Goal: Task Accomplishment & Management: Complete application form

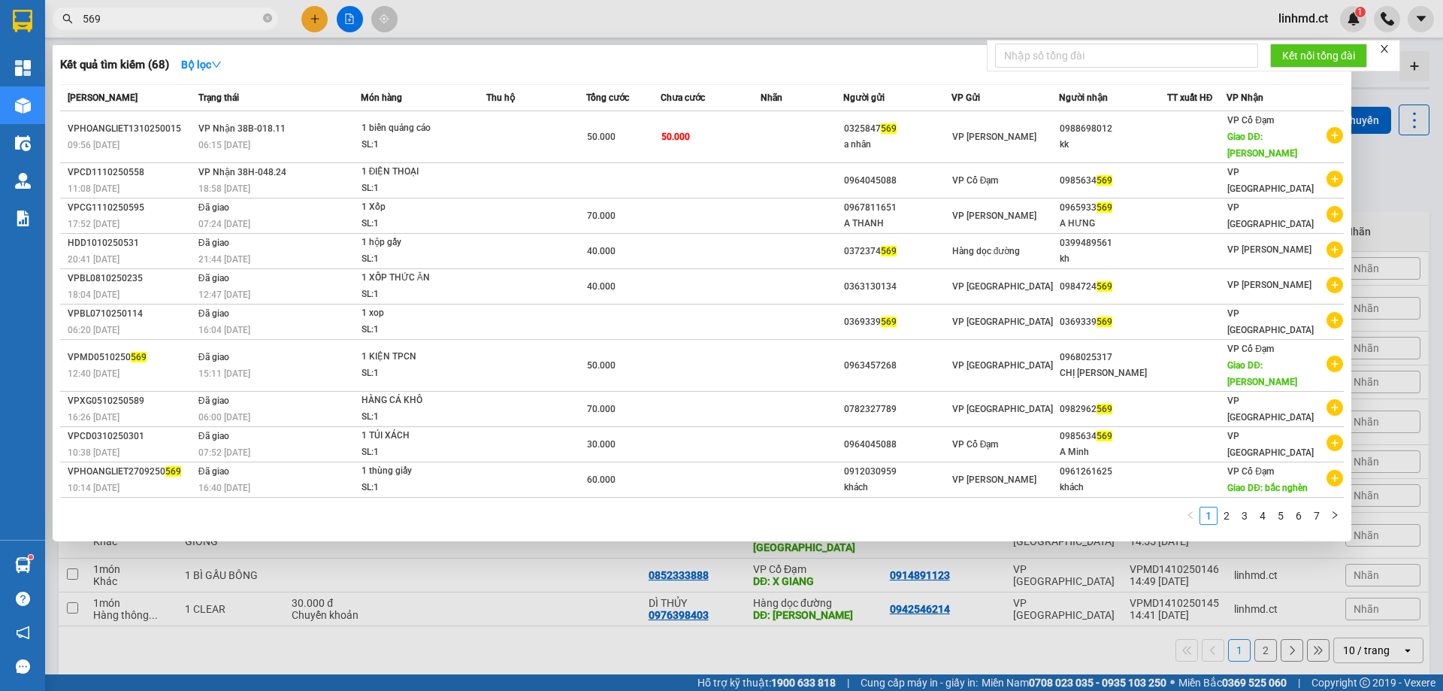
scroll to position [69, 0]
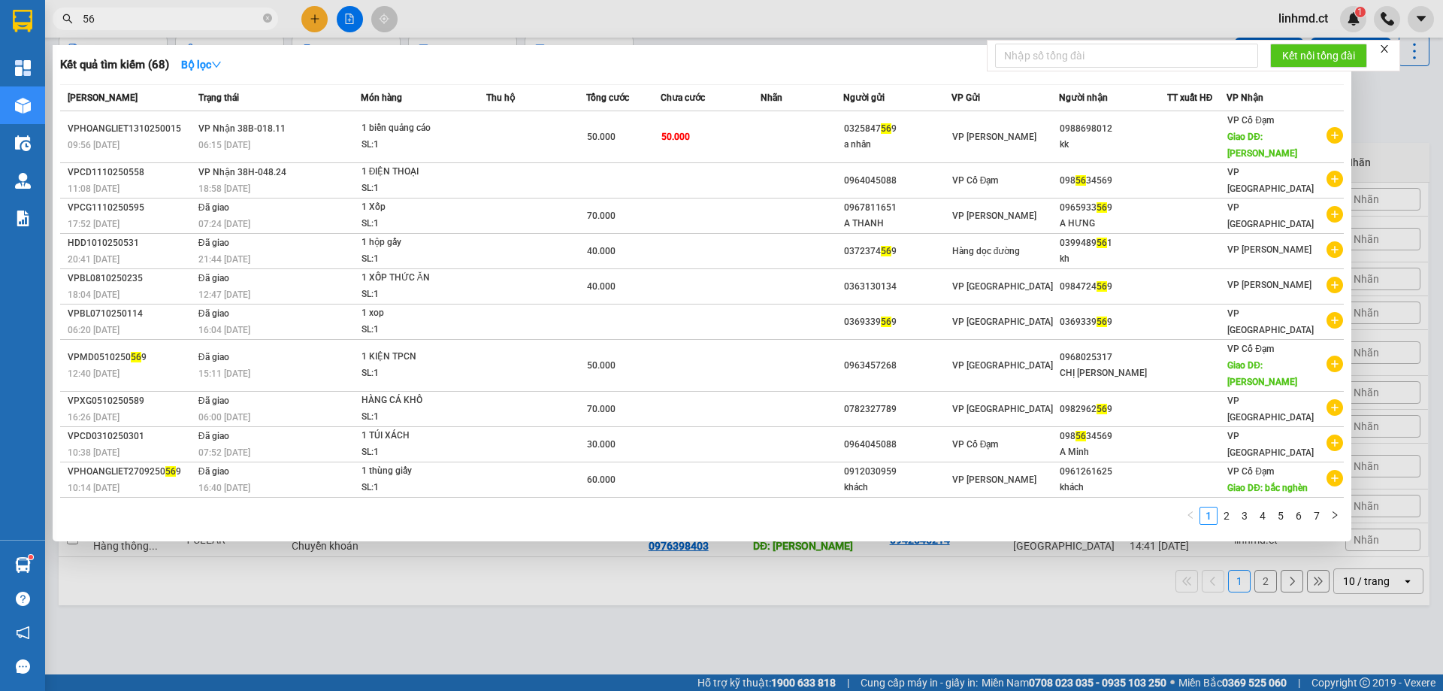
type input "5"
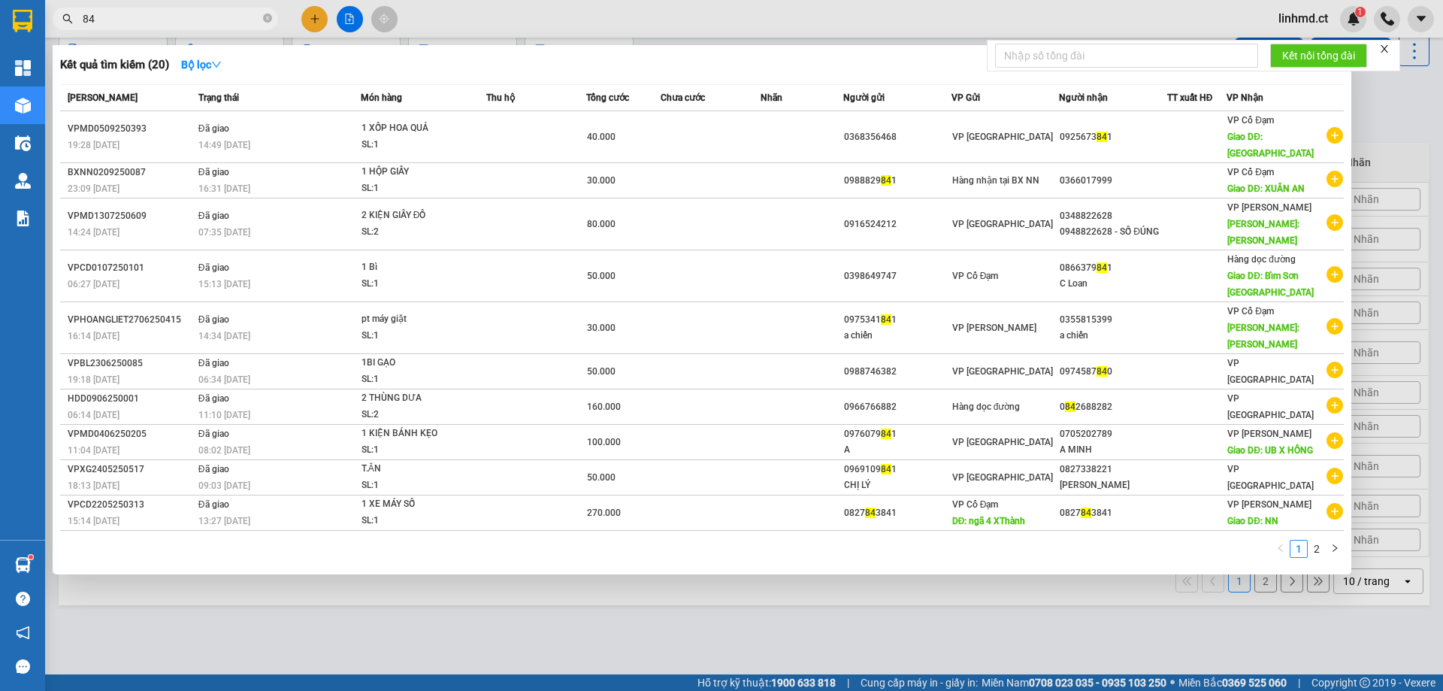
type input "8"
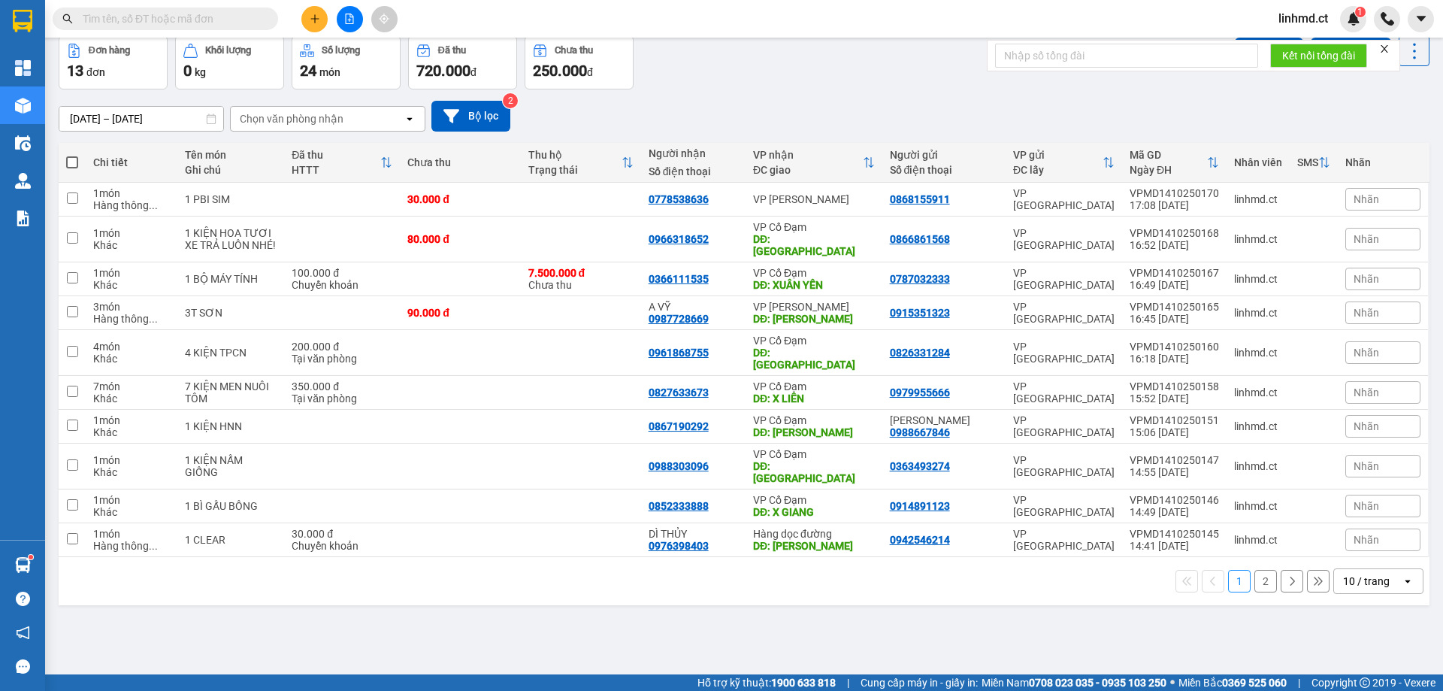
click at [315, 22] on icon "plus" at bounding box center [314, 18] width 1 height 8
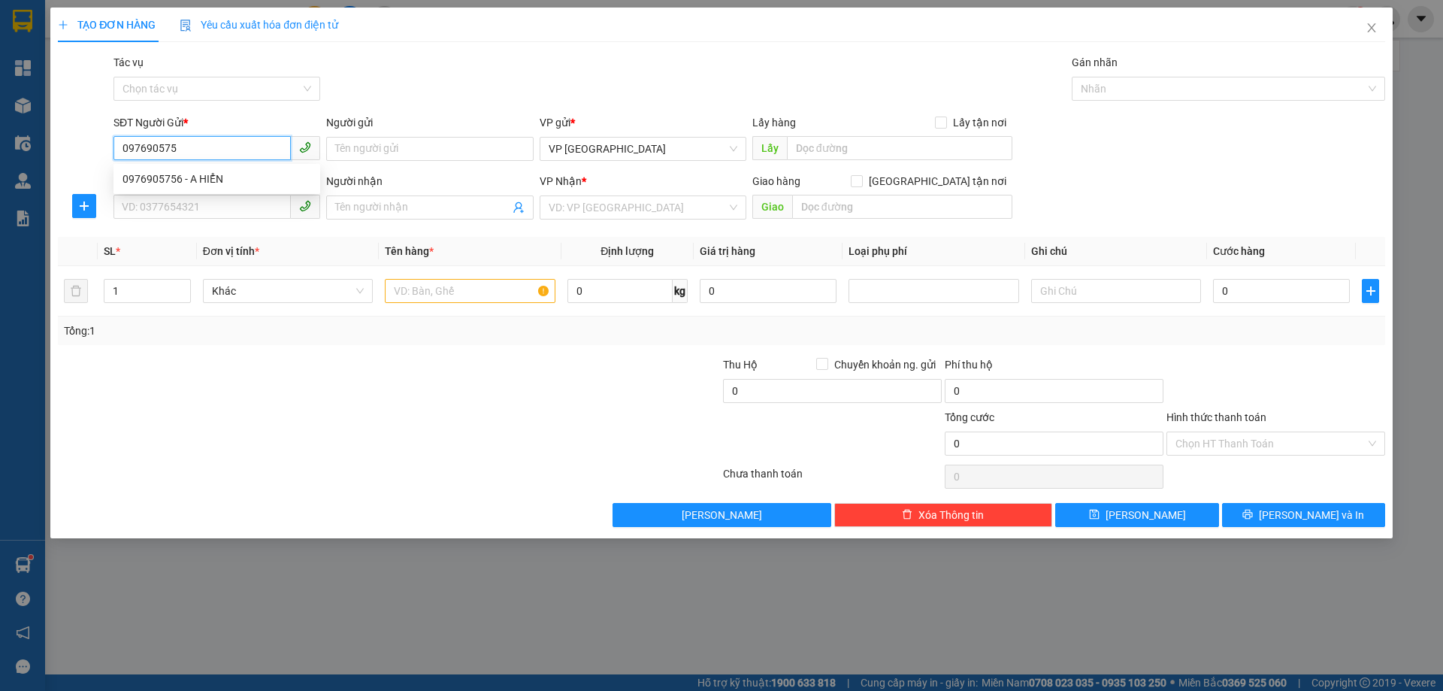
type input "0976905756"
click at [186, 180] on div "0976905756 - A HIỂN" at bounding box center [217, 179] width 189 height 17
type input "A HIỂN"
type input "0976905756"
type input "A HIỂN"
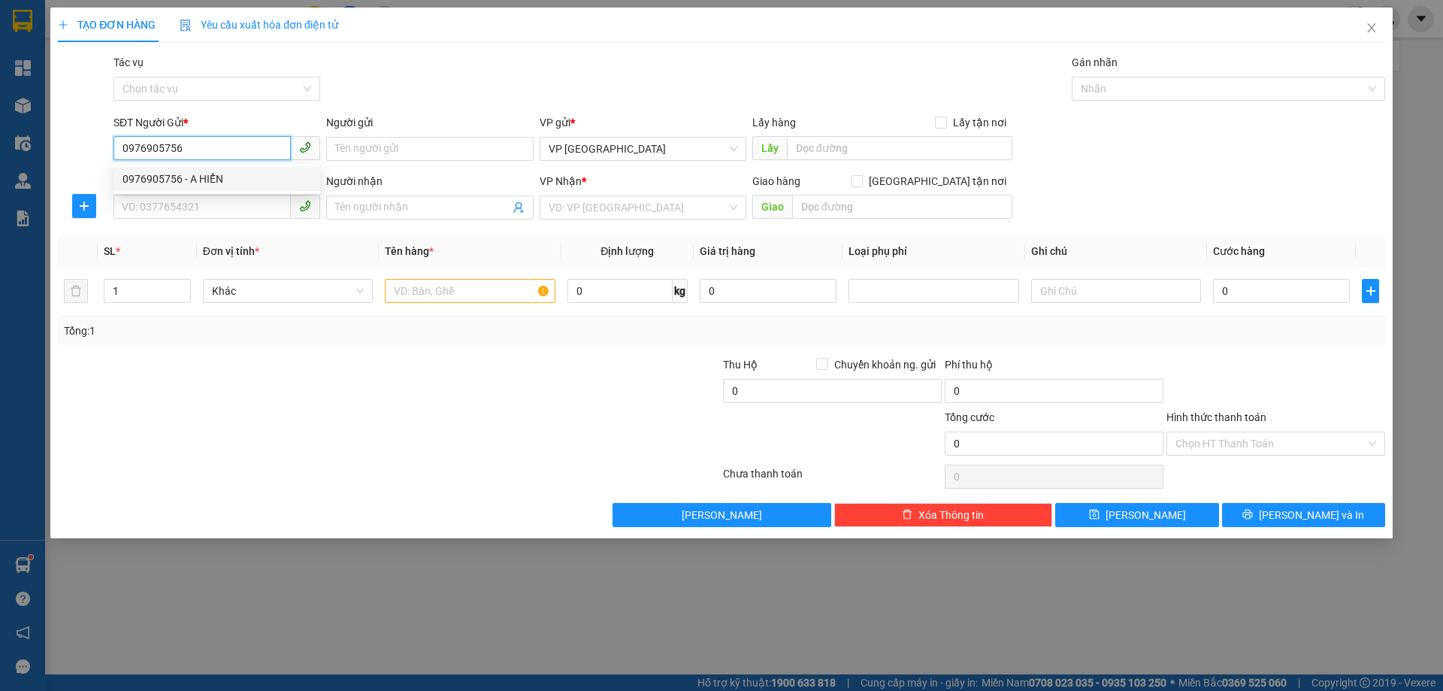
type input "X AN"
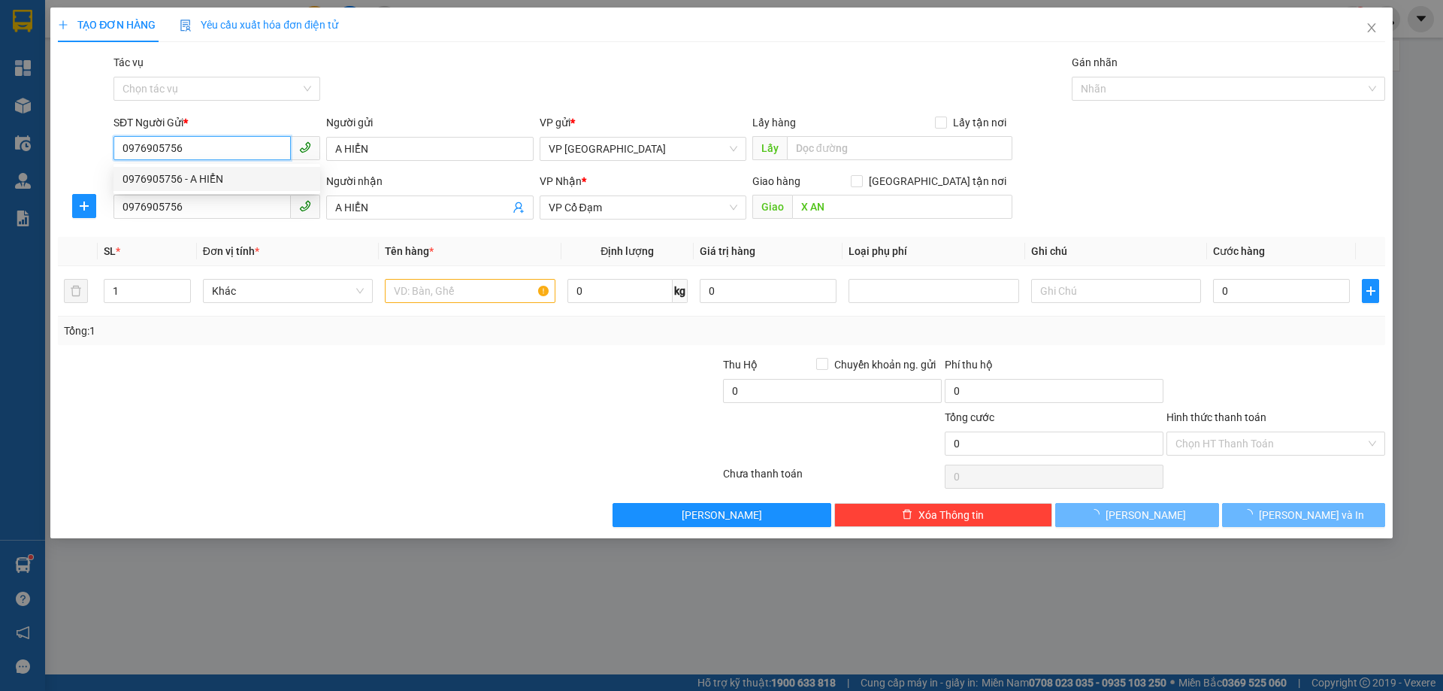
type input "100.000"
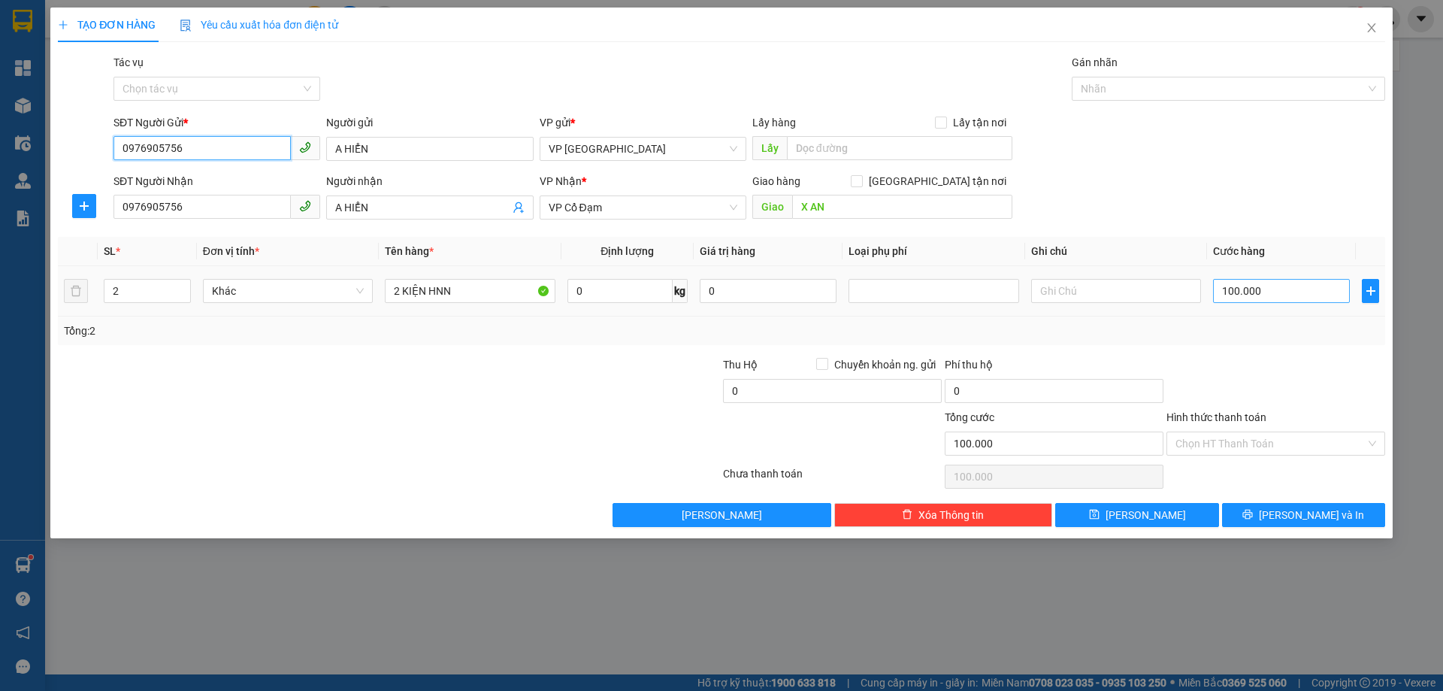
type input "0976905756"
click at [1235, 294] on input "100.000" at bounding box center [1281, 291] width 137 height 24
type input "0"
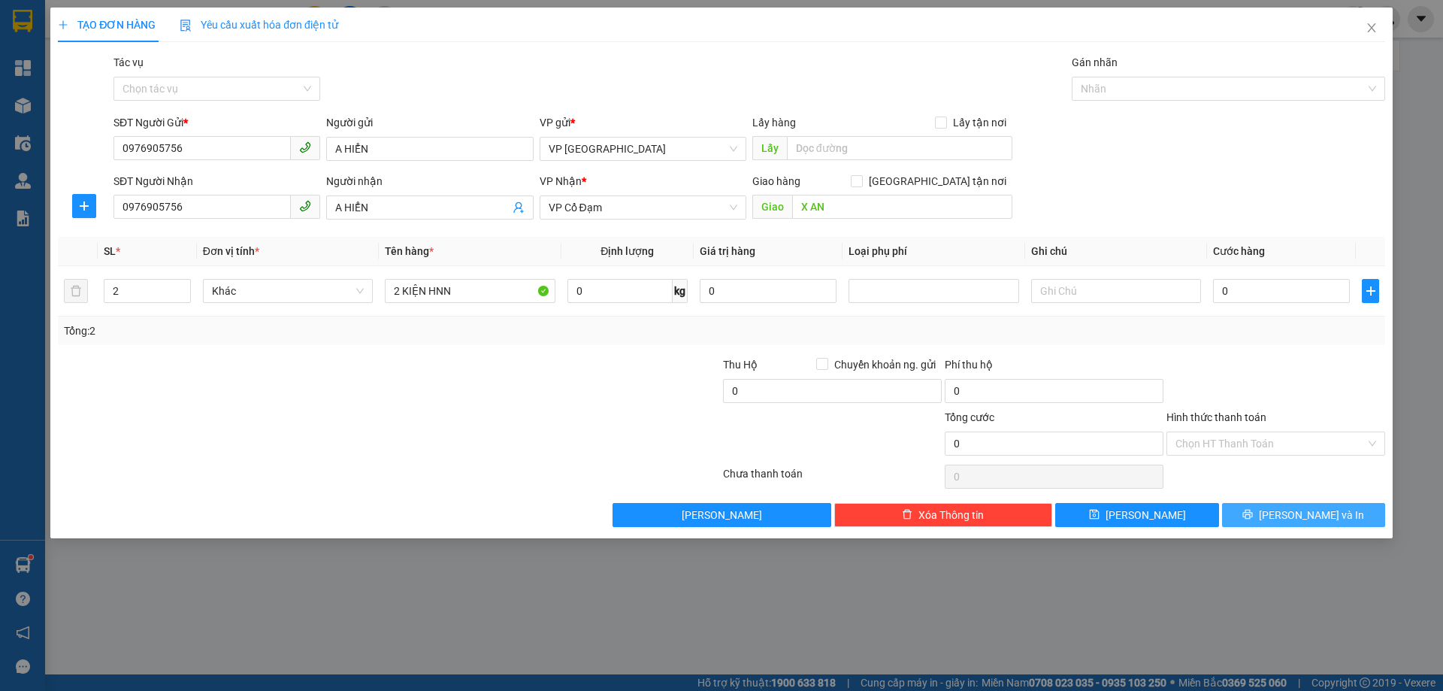
click at [1268, 517] on button "[PERSON_NAME] và In" at bounding box center [1303, 515] width 163 height 24
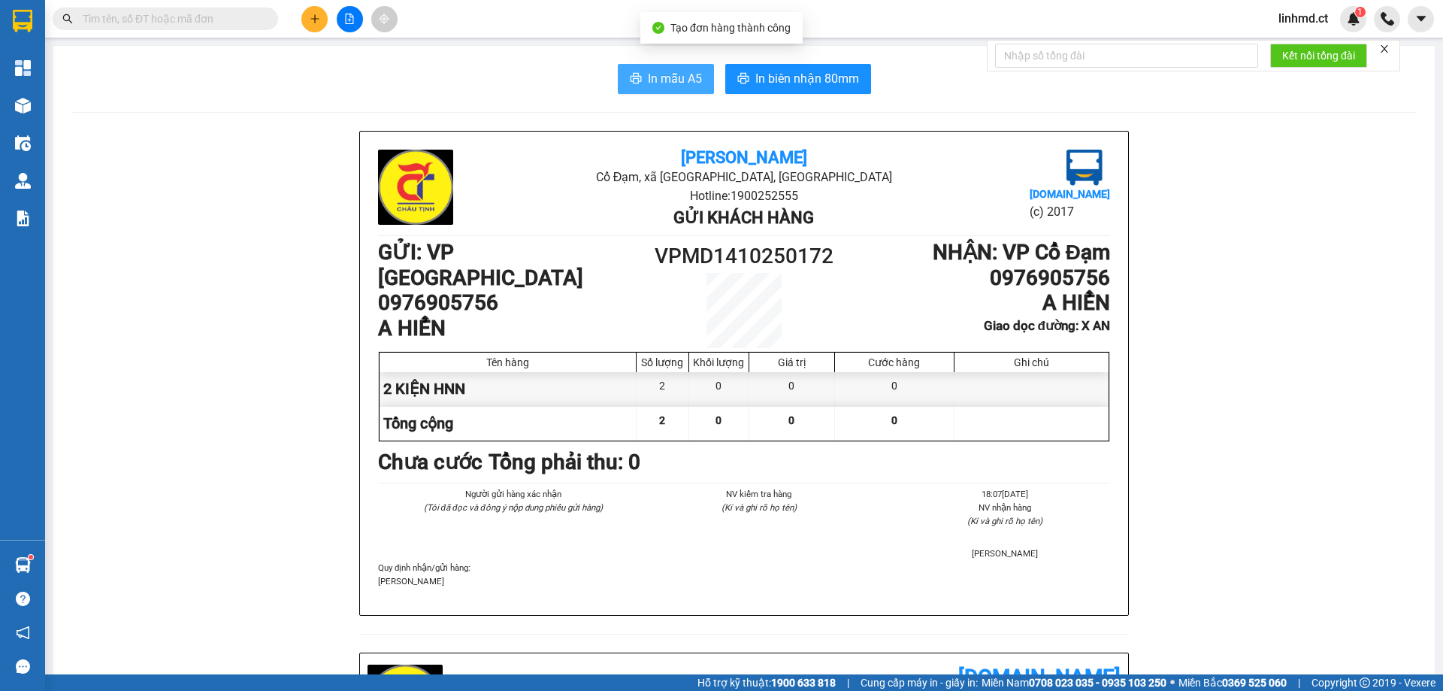
click at [640, 86] on button "In mẫu A5" at bounding box center [666, 79] width 96 height 30
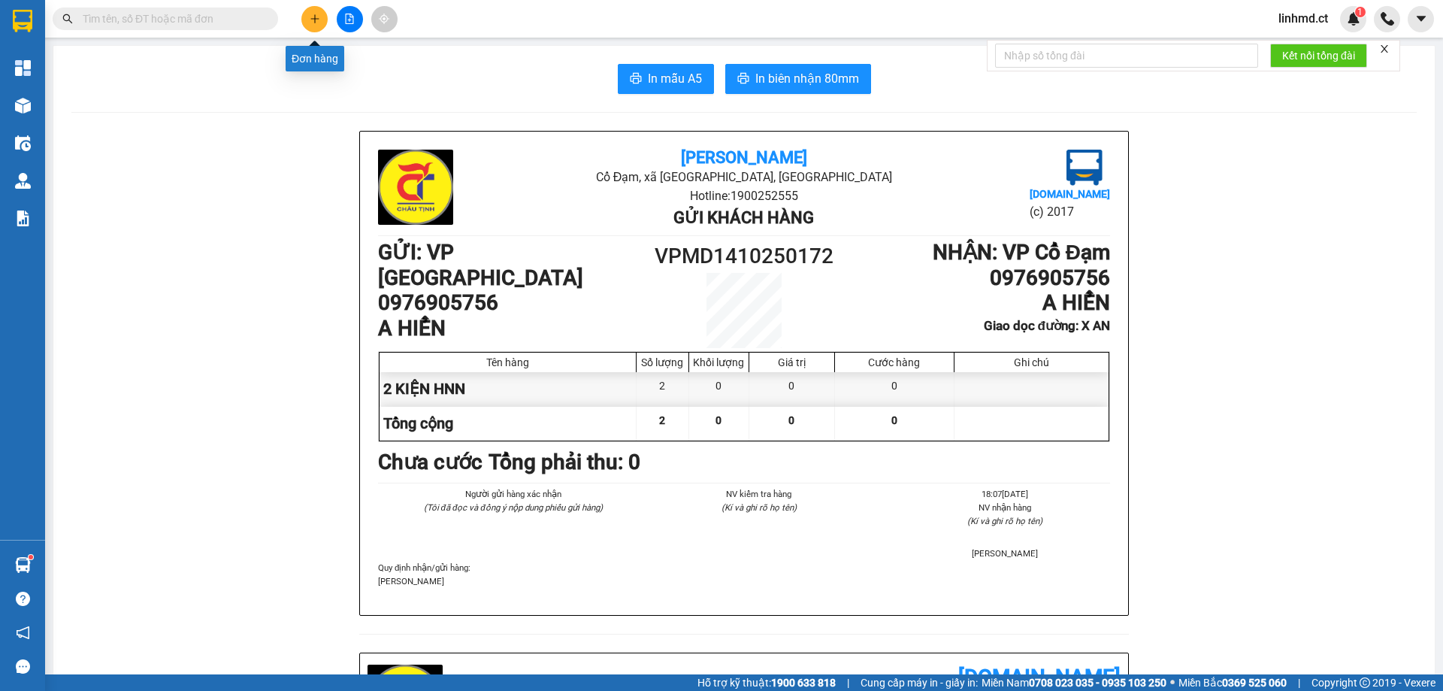
click at [304, 18] on button at bounding box center [314, 19] width 26 height 26
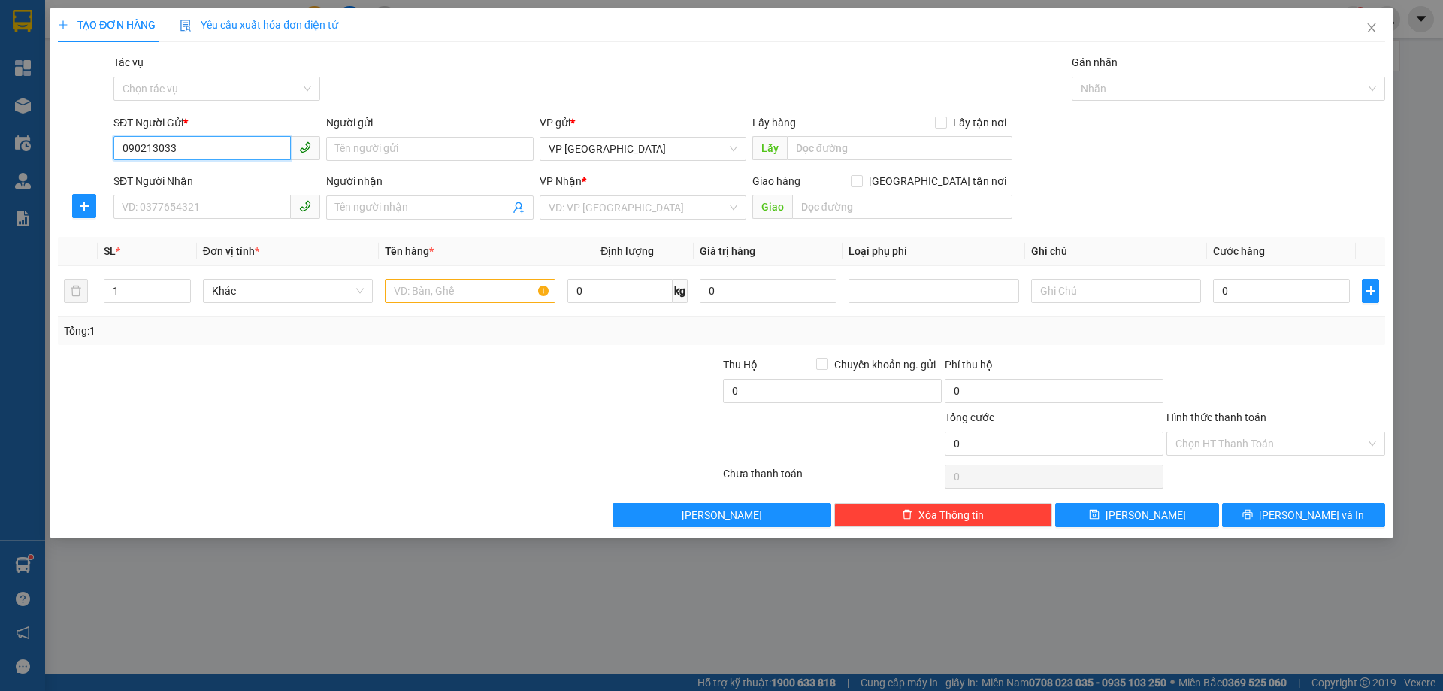
type input "0902130338"
click at [201, 183] on div "0902130338 - thu hà" at bounding box center [217, 179] width 189 height 17
type input "thu hà"
type input "0902130338"
type input "thu hà"
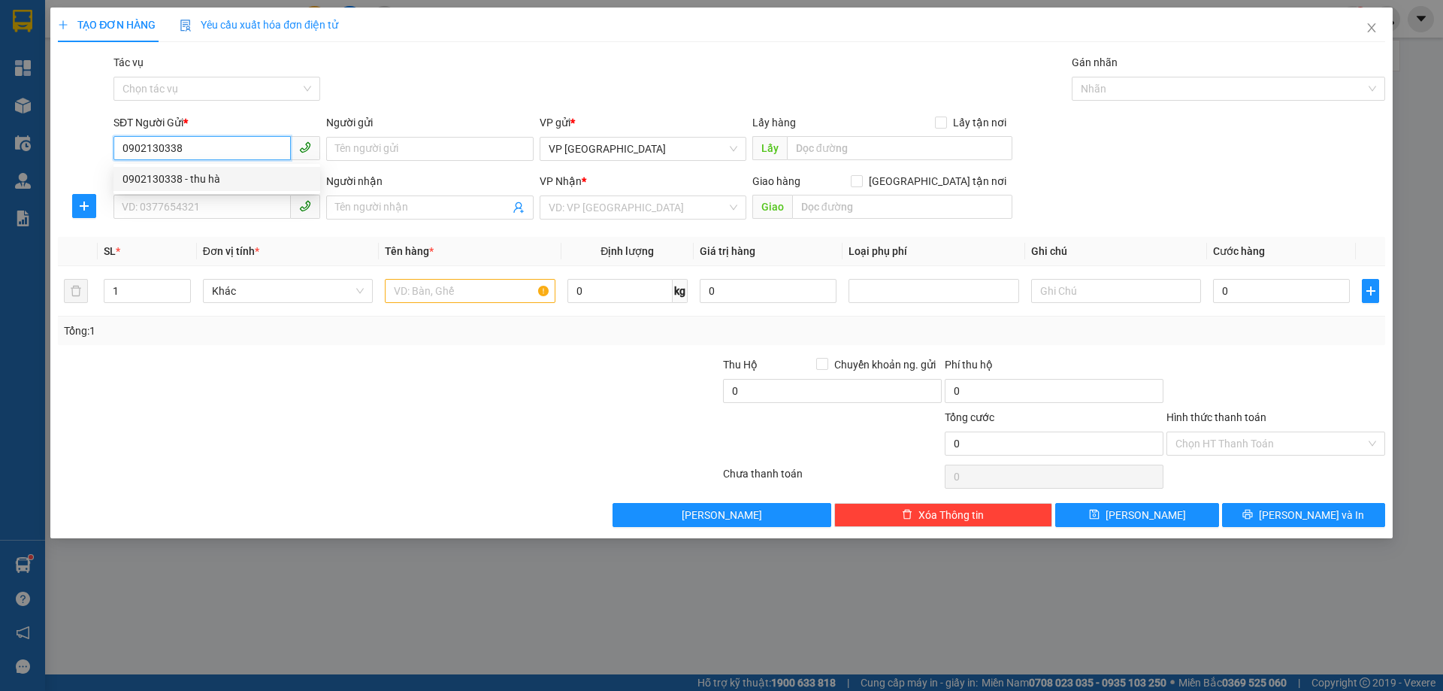
type input "X AN"
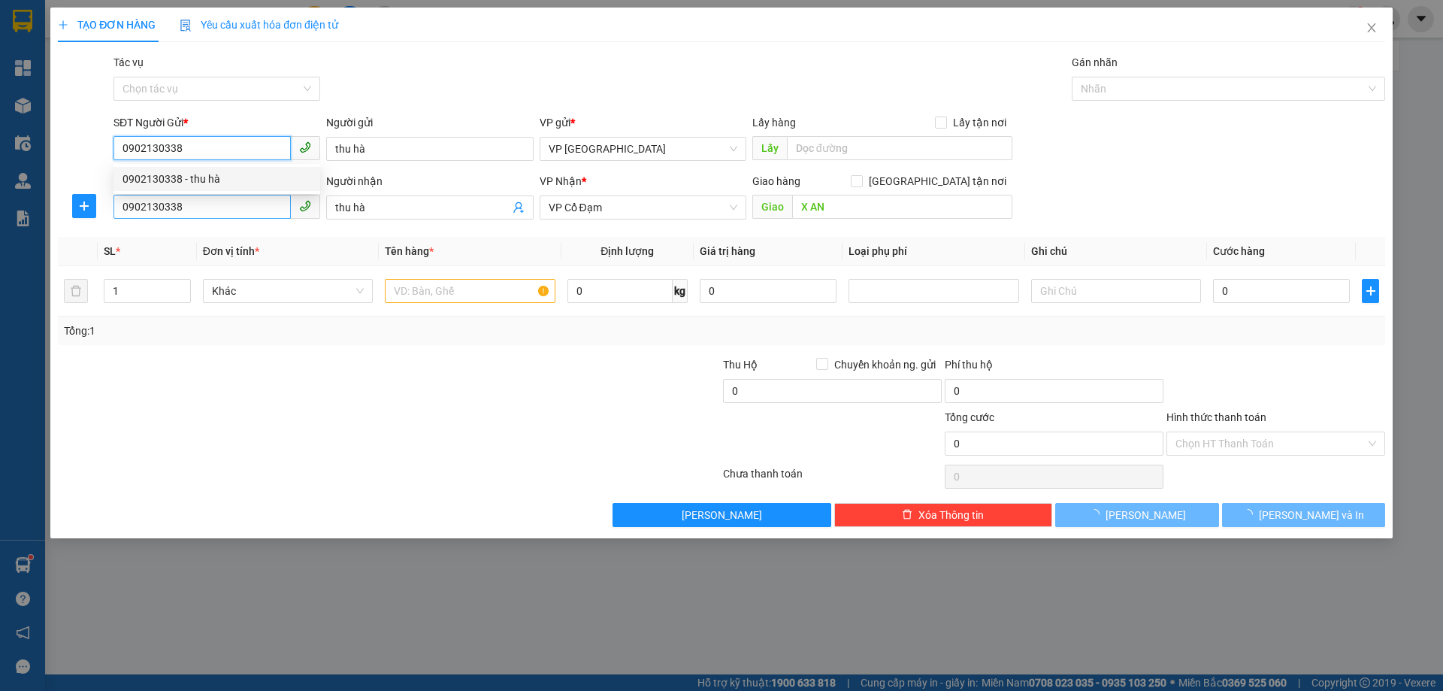
type input "210.000"
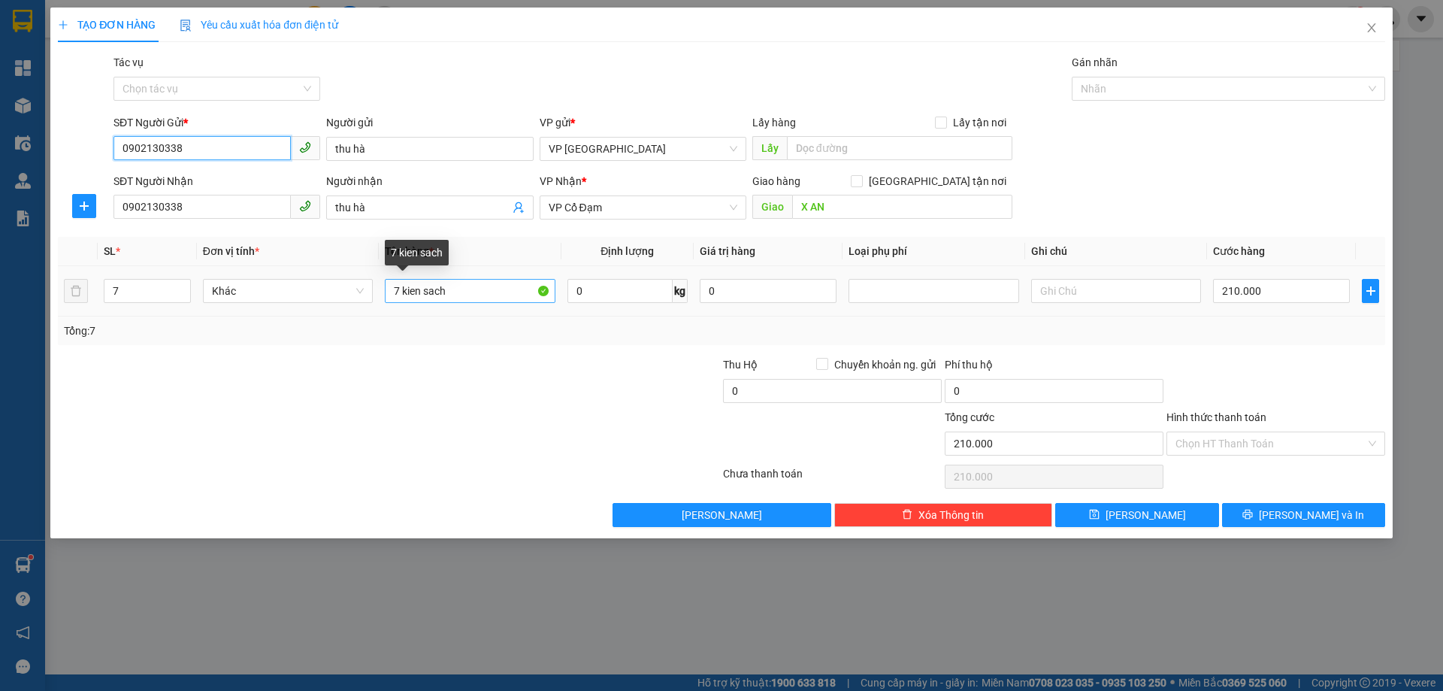
type input "0902130338"
drag, startPoint x: 400, startPoint y: 291, endPoint x: 377, endPoint y: 289, distance: 23.3
click at [390, 290] on input "7 kien sach" at bounding box center [470, 291] width 170 height 24
type input "5 kien sach"
drag, startPoint x: 114, startPoint y: 286, endPoint x: 102, endPoint y: 289, distance: 12.2
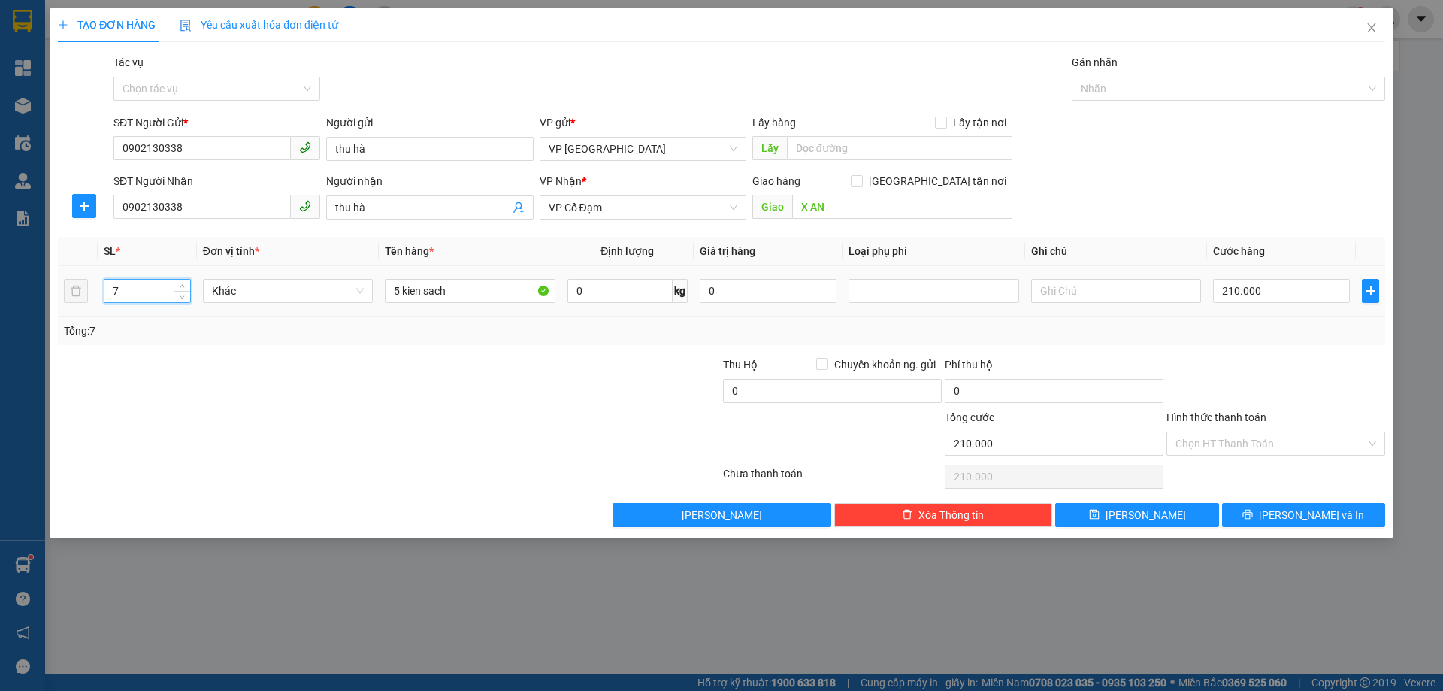
click at [104, 289] on input "7" at bounding box center [147, 291] width 86 height 23
type input "5"
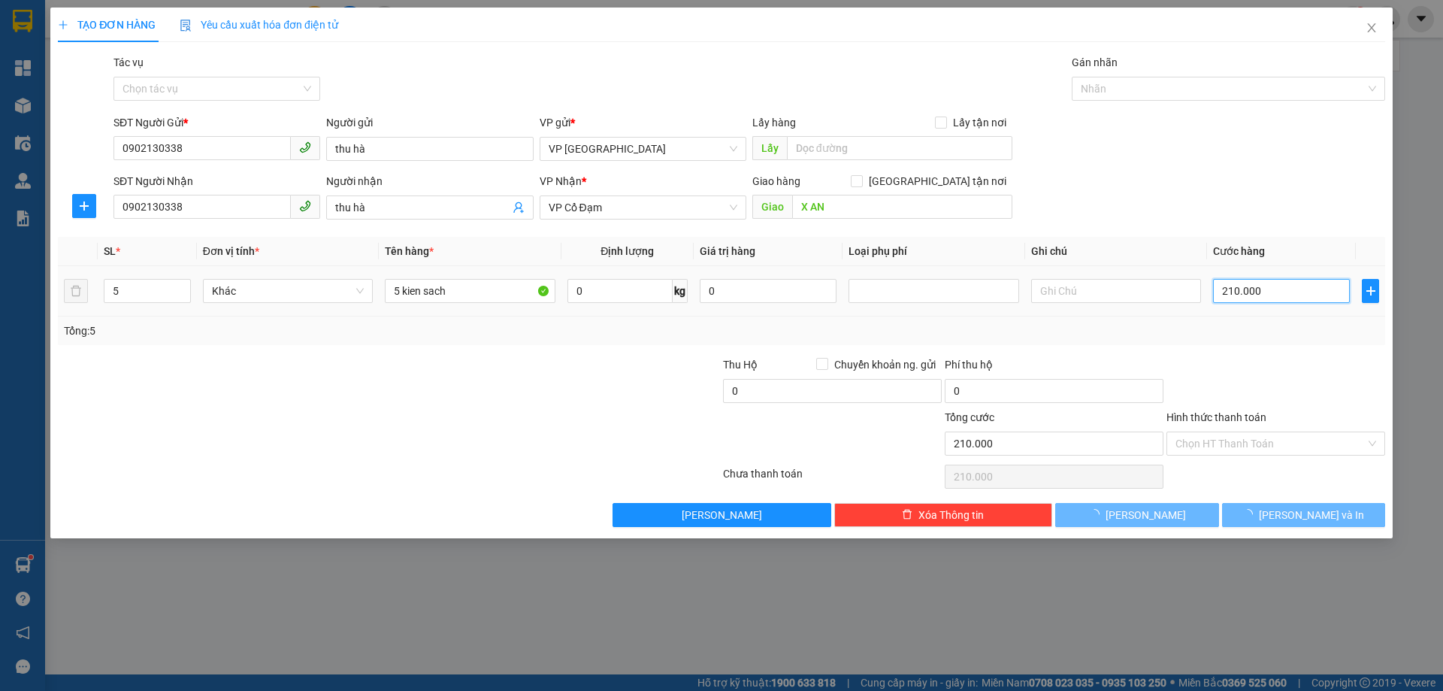
click at [1224, 299] on input "210.000" at bounding box center [1281, 291] width 137 height 24
type input "0"
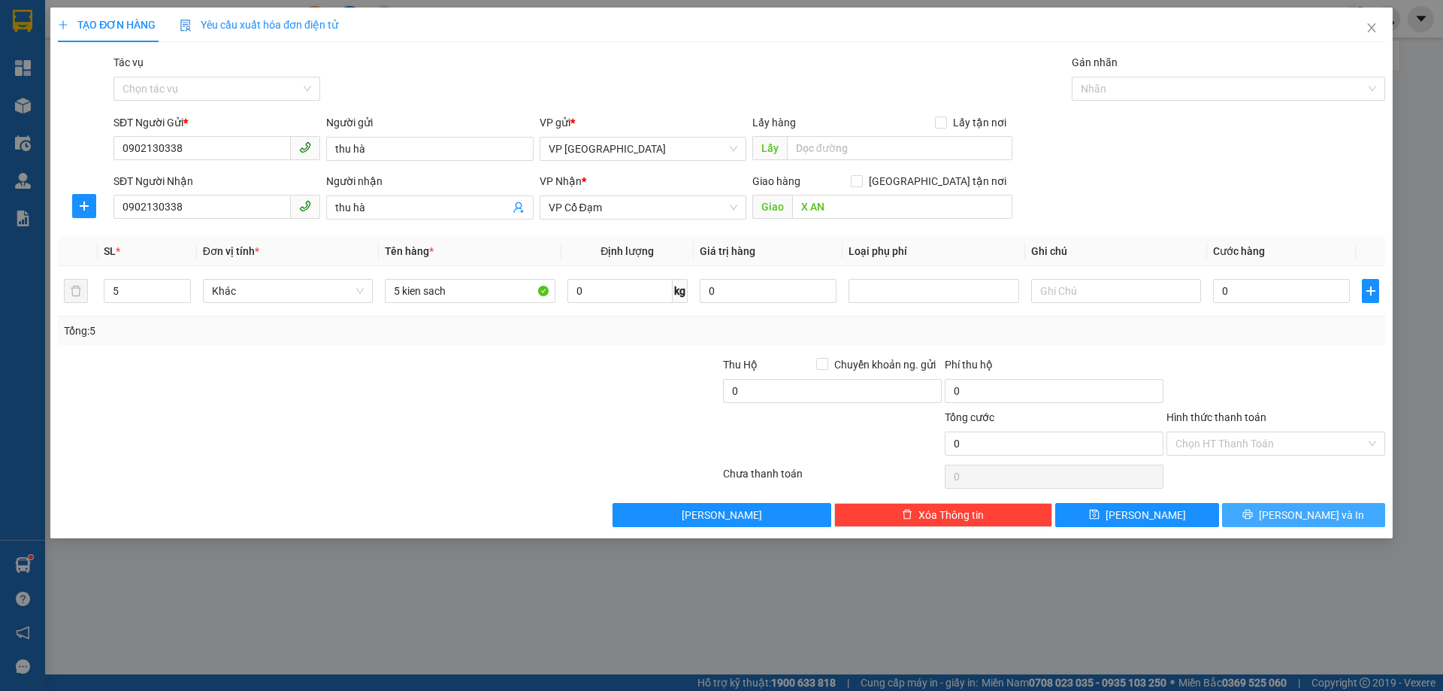
click at [1283, 522] on button "[PERSON_NAME] và In" at bounding box center [1303, 515] width 163 height 24
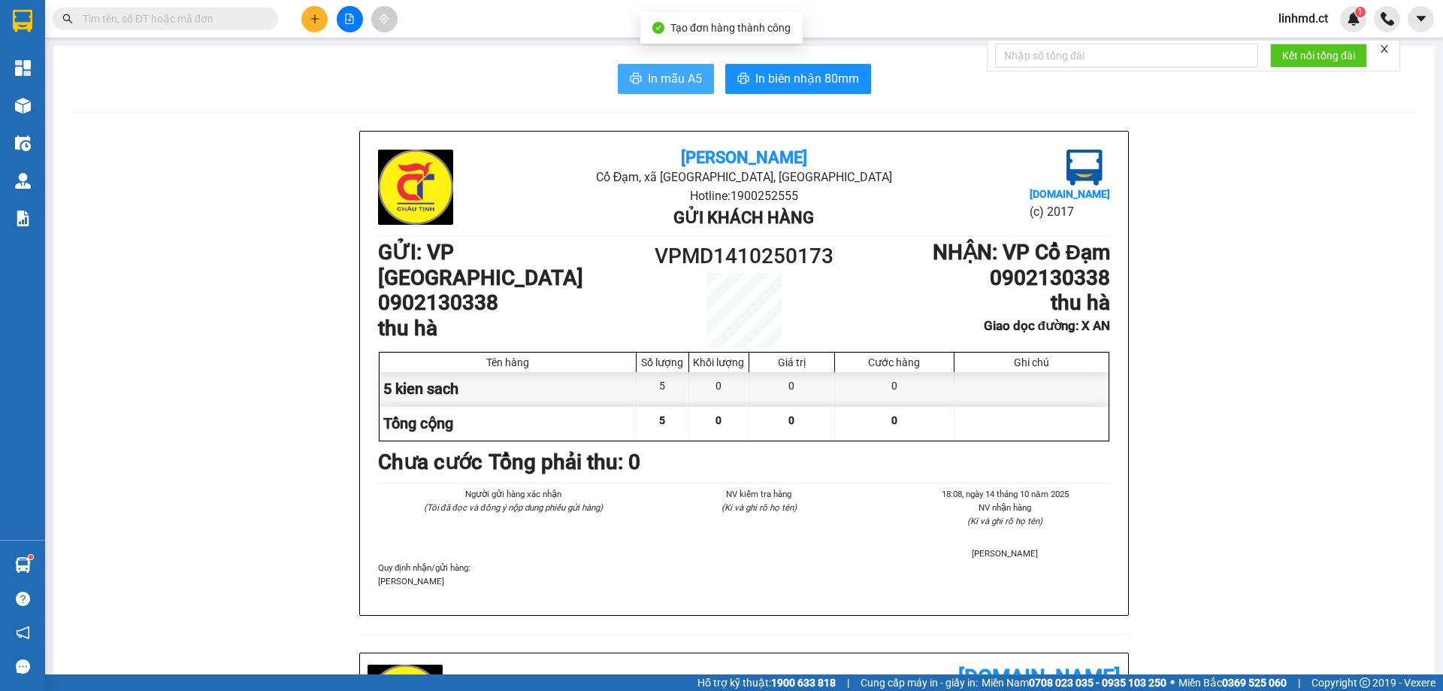
click at [652, 76] on span "In mẫu A5" at bounding box center [675, 78] width 54 height 19
click at [255, 11] on input "text" at bounding box center [171, 19] width 177 height 17
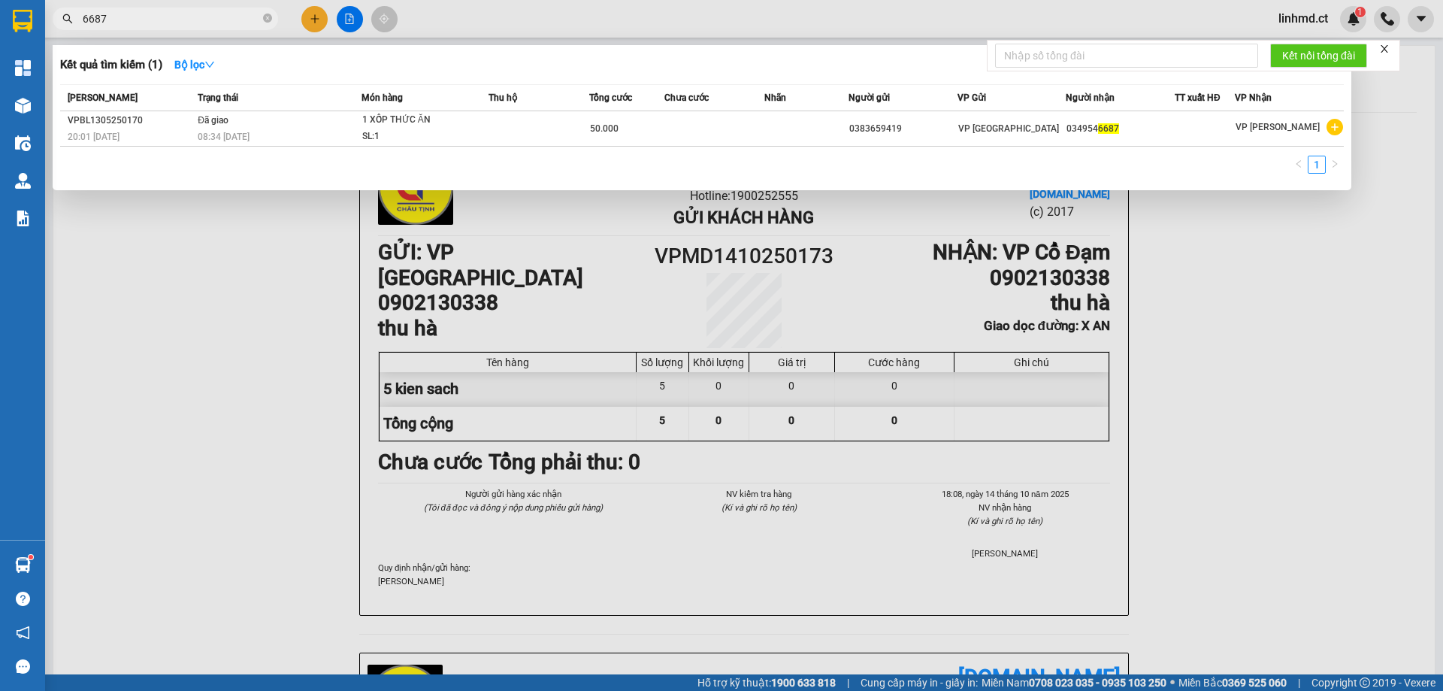
type input "6687"
click at [260, 253] on div at bounding box center [721, 345] width 1443 height 691
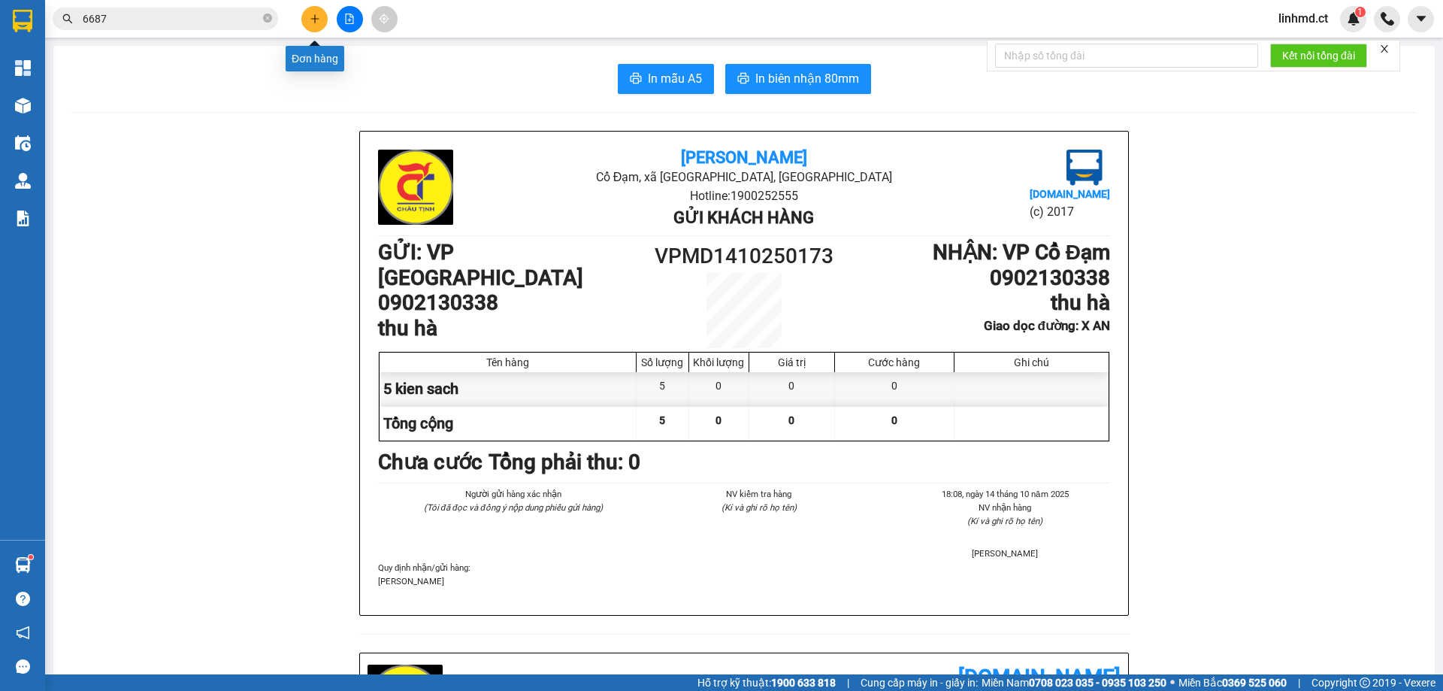
click at [313, 13] on button at bounding box center [314, 19] width 26 height 26
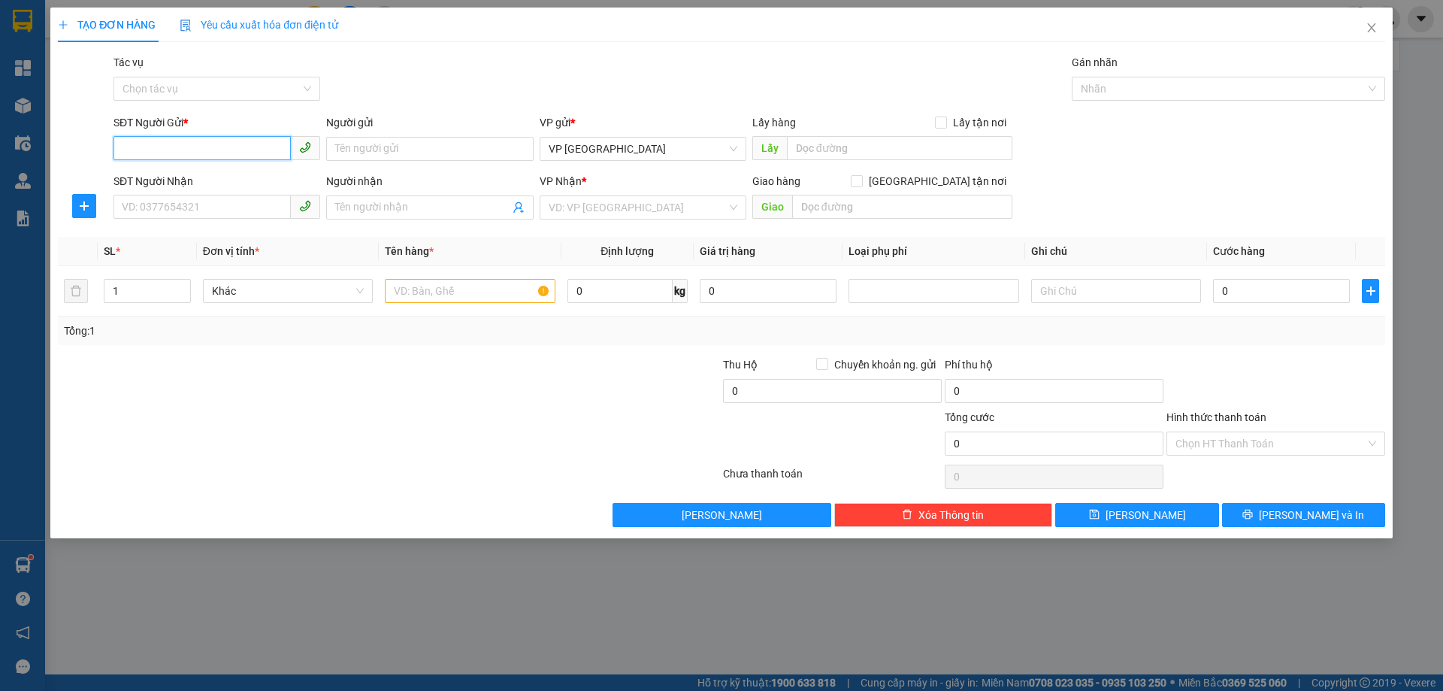
click at [213, 153] on input "SĐT Người Gửi *" at bounding box center [201, 148] width 177 height 24
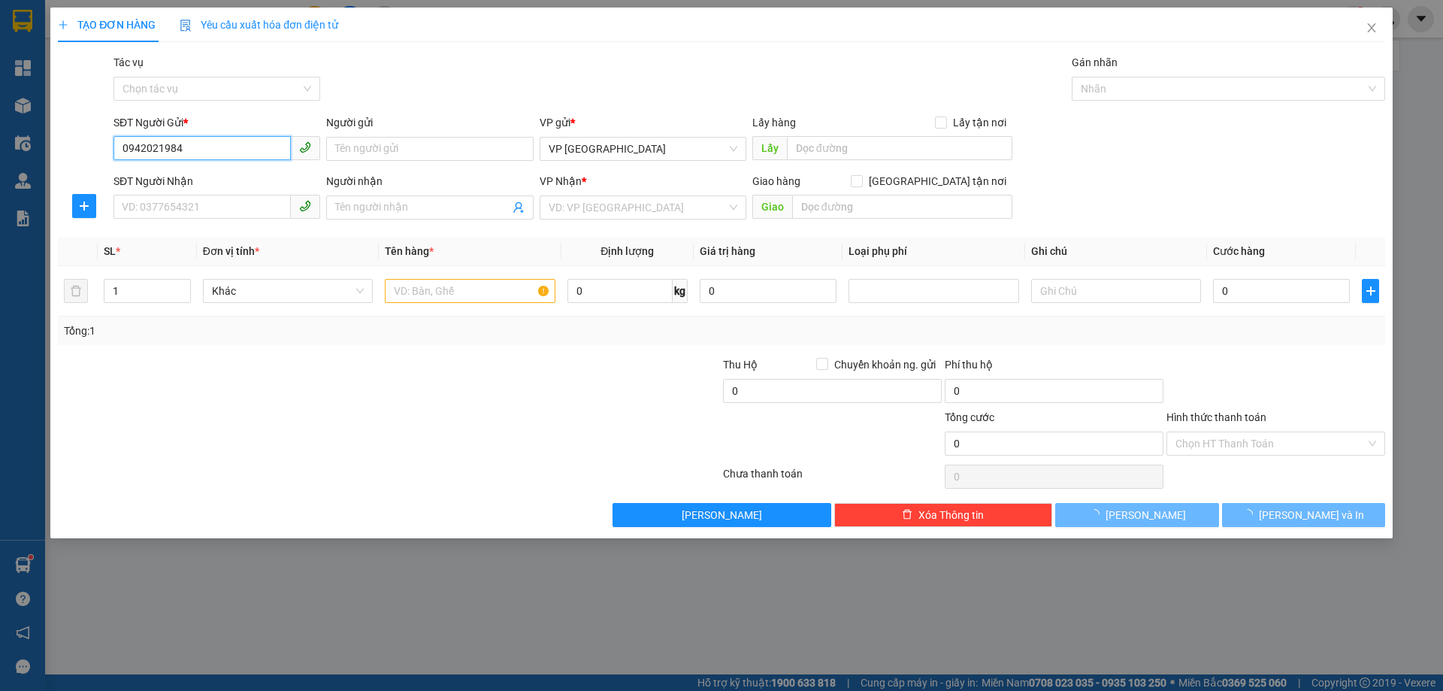
click at [180, 153] on input "0942021984" at bounding box center [201, 148] width 177 height 24
click at [180, 152] on input "0942021984" at bounding box center [201, 148] width 177 height 24
click at [179, 146] on input "0942021984" at bounding box center [201, 148] width 177 height 24
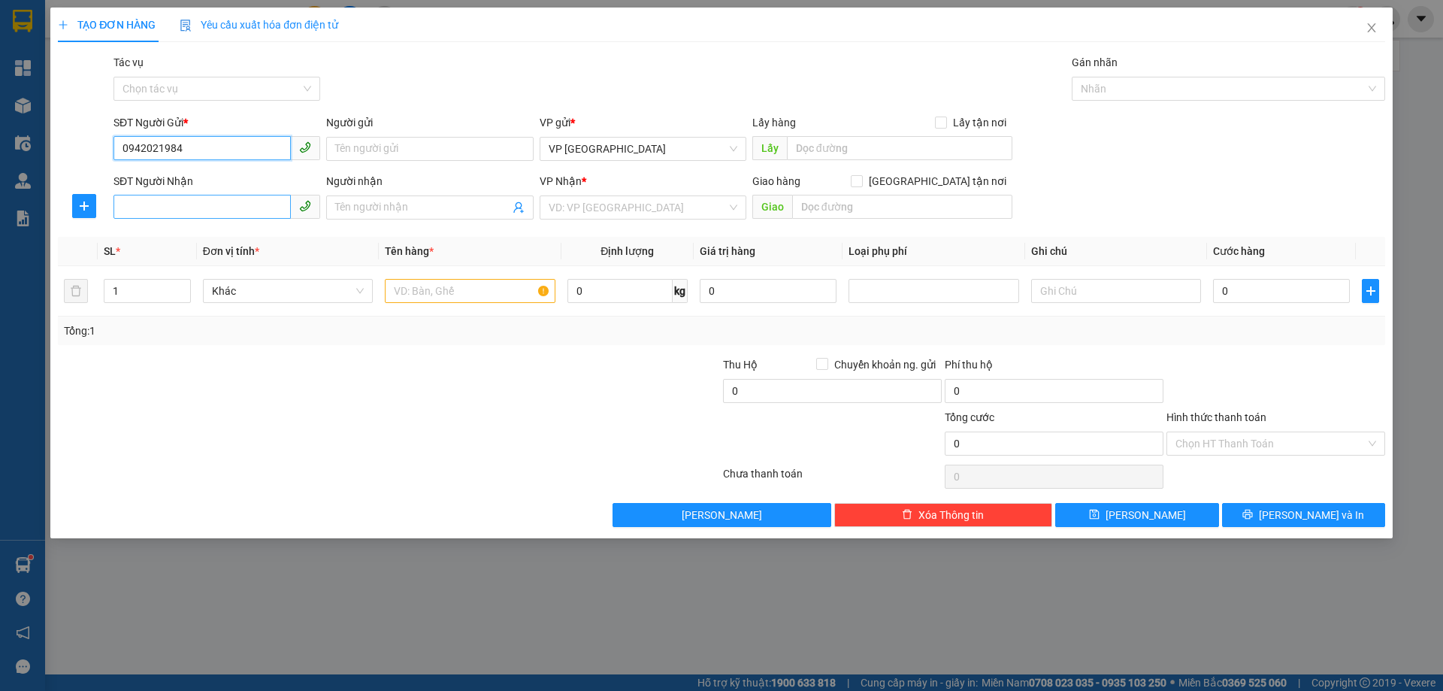
type input "0942021984"
click at [163, 208] on input "SĐT Người Nhận" at bounding box center [201, 207] width 177 height 24
paste input "0942021984"
type input "0942021984"
click at [196, 144] on input "0942021984" at bounding box center [201, 148] width 177 height 24
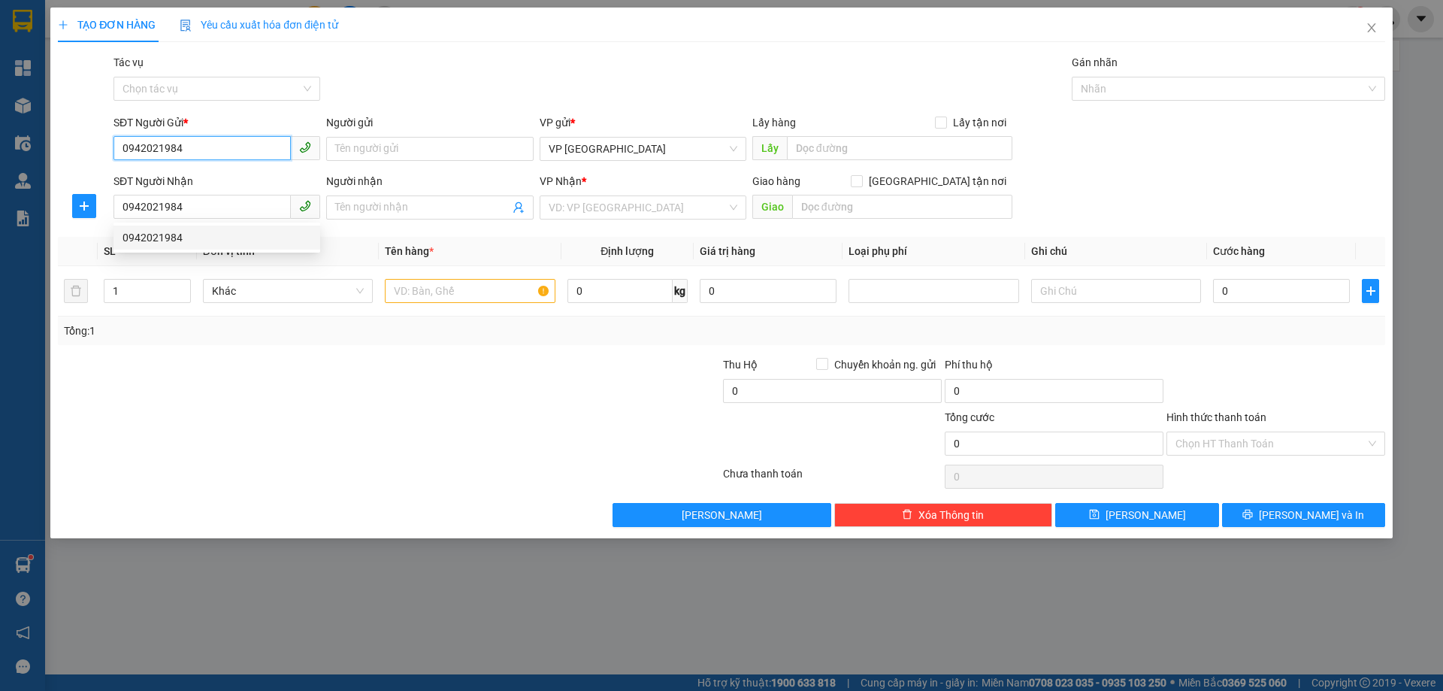
click at [196, 144] on input "0942021984" at bounding box center [201, 148] width 177 height 24
click at [190, 181] on div "0379999904" at bounding box center [217, 179] width 189 height 17
type input "0379999904"
type input "KHÁCH CẦN GẤP"
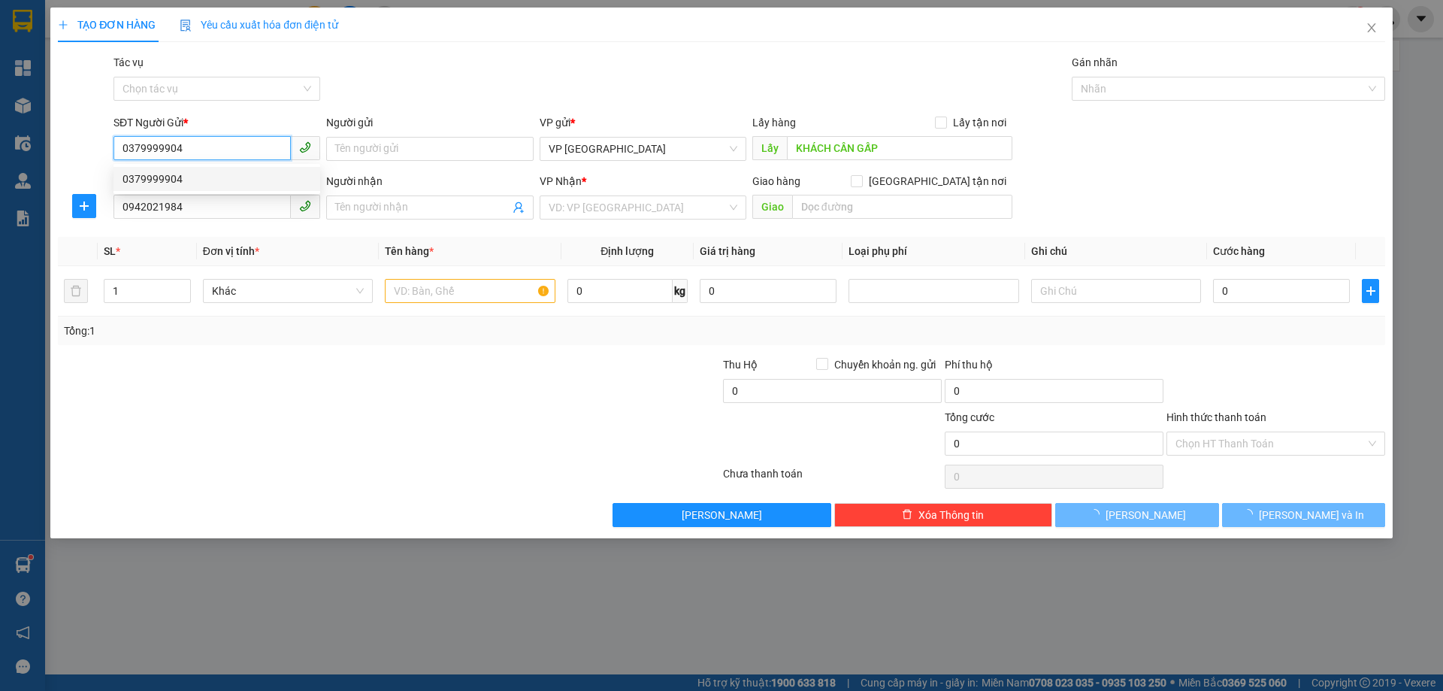
type input "30.000"
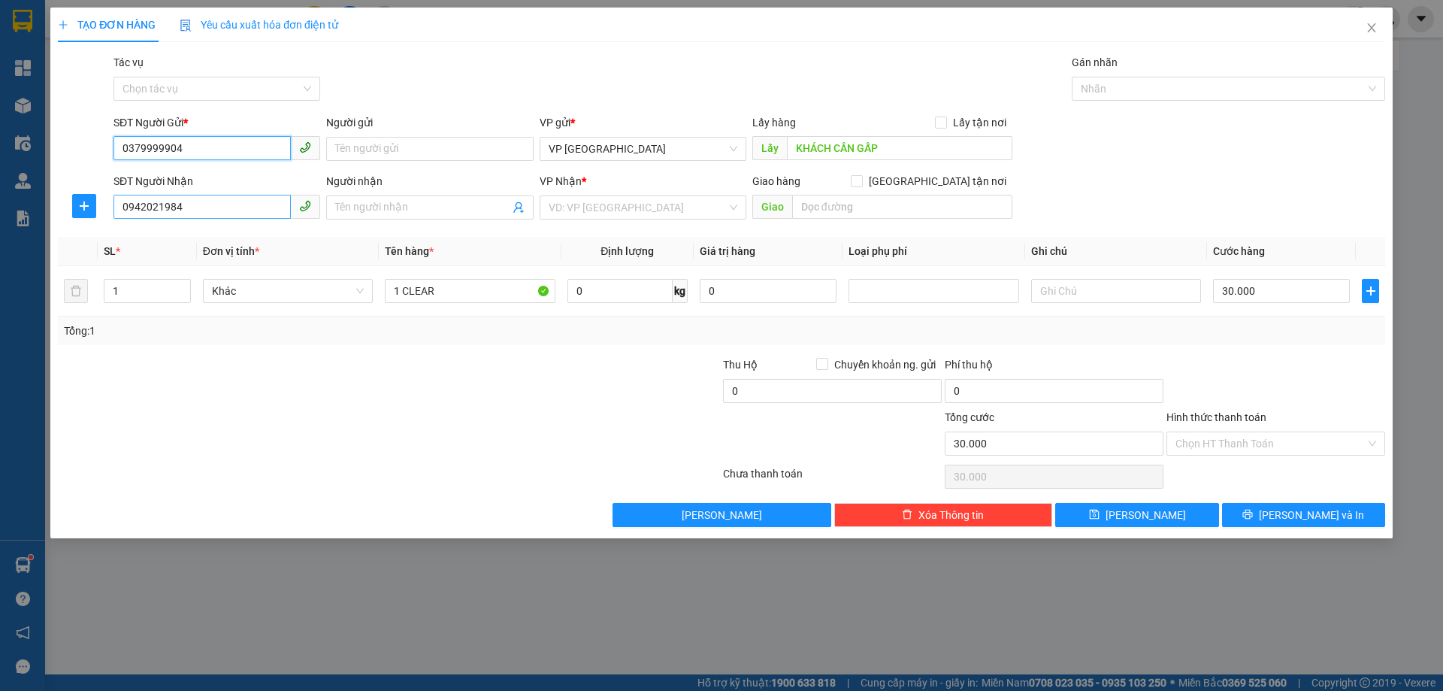
type input "0379999904"
click at [256, 207] on input "0942021984" at bounding box center [201, 207] width 177 height 24
click at [220, 210] on input "0942021984" at bounding box center [201, 207] width 177 height 24
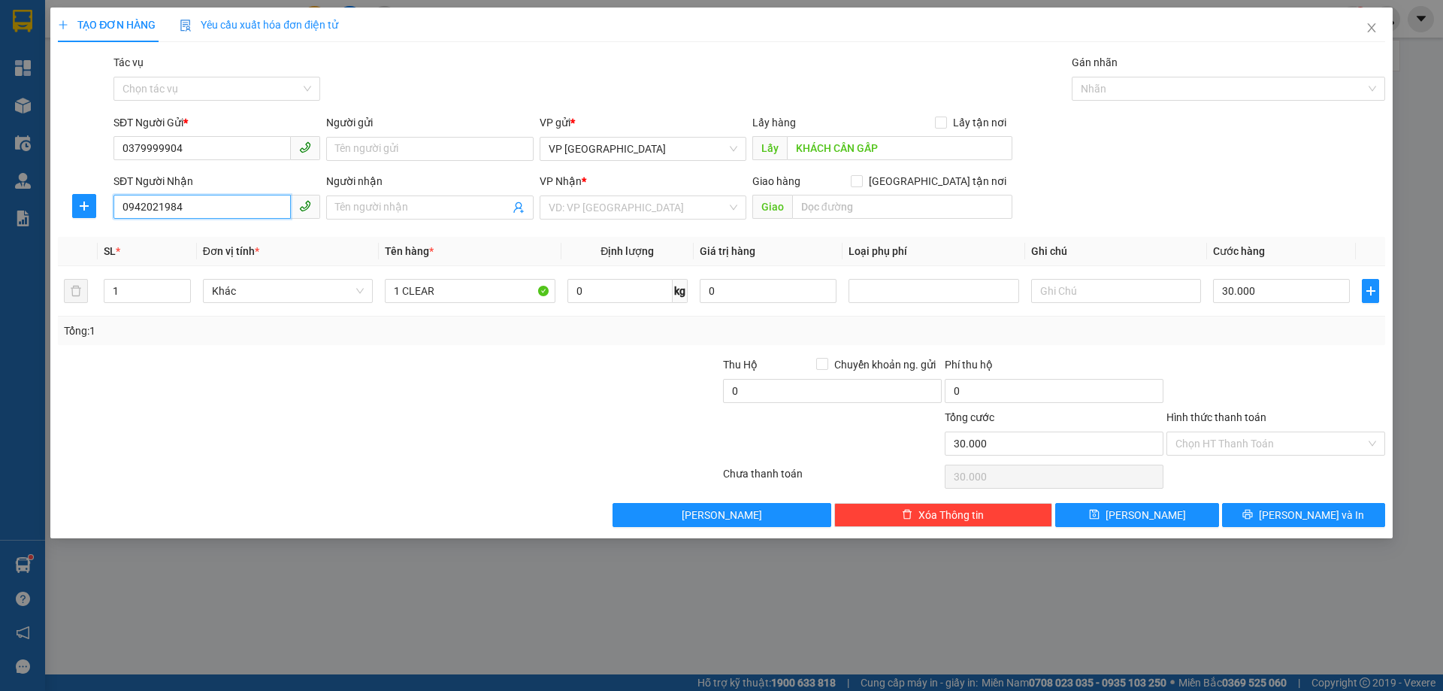
click at [220, 210] on input "0942021984" at bounding box center [201, 207] width 177 height 24
click at [618, 214] on input "search" at bounding box center [638, 207] width 178 height 23
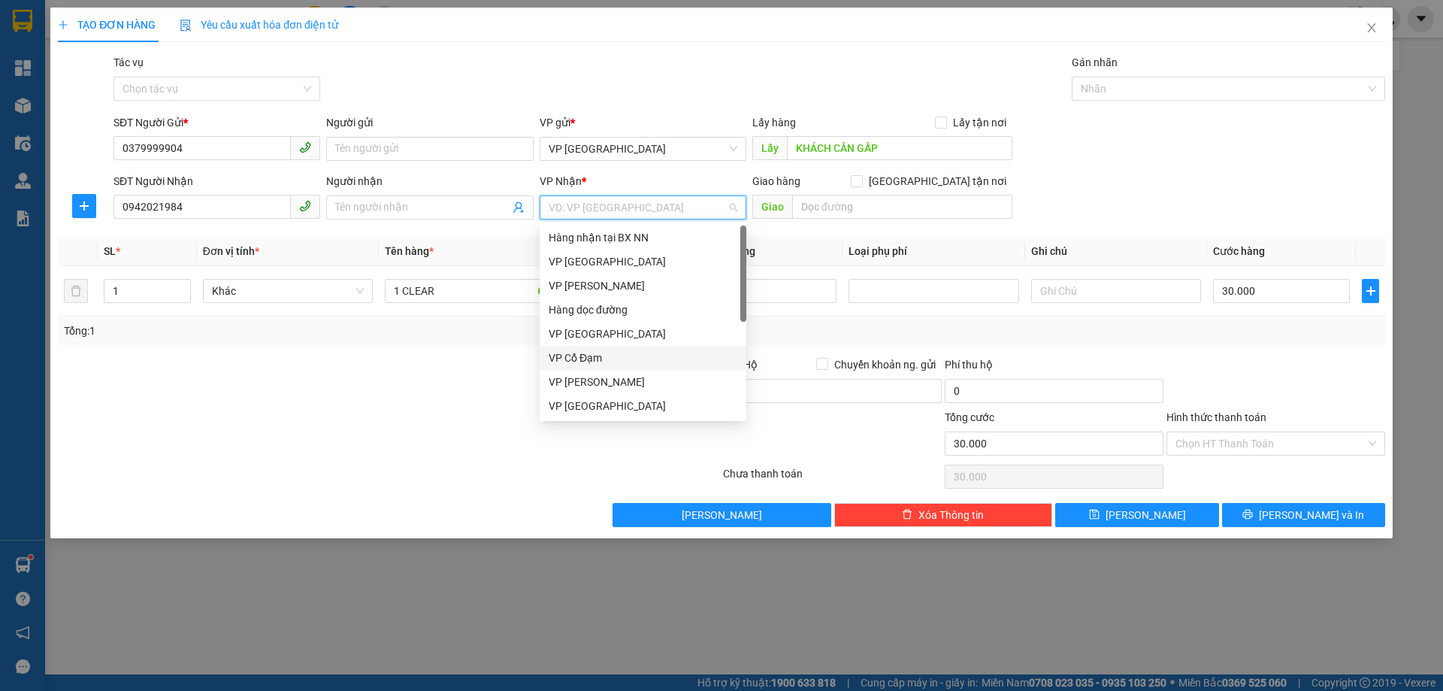
click at [621, 360] on div "VP Cổ Đạm" at bounding box center [643, 358] width 189 height 17
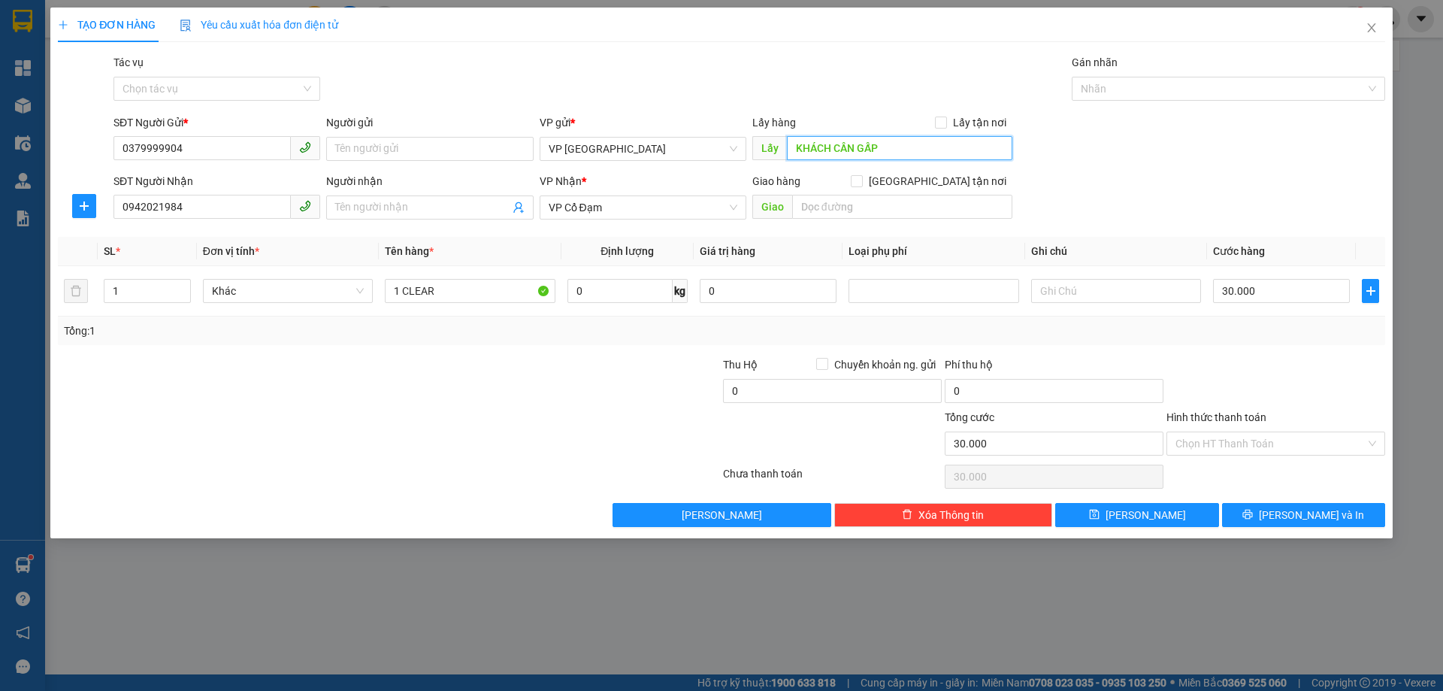
click at [833, 155] on input "KHÁCH CẦN GẤP" at bounding box center [899, 148] width 225 height 24
click at [852, 212] on input "text" at bounding box center [902, 207] width 220 height 24
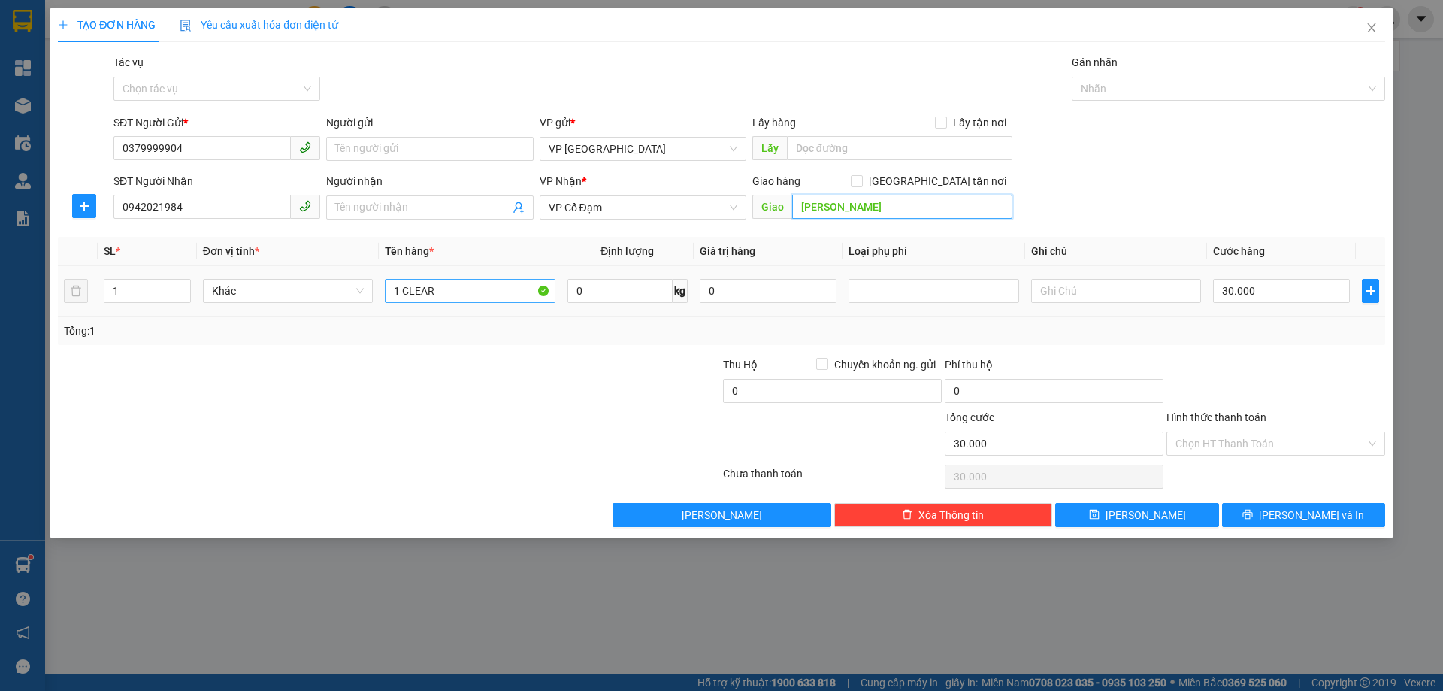
type input "[PERSON_NAME]"
drag, startPoint x: 449, startPoint y: 286, endPoint x: 402, endPoint y: 275, distance: 48.5
click at [402, 275] on td "1 CLEAR" at bounding box center [470, 291] width 182 height 50
type input "1KIỆN MỸ PHẨM"
click at [1245, 285] on input "30.000" at bounding box center [1281, 291] width 137 height 24
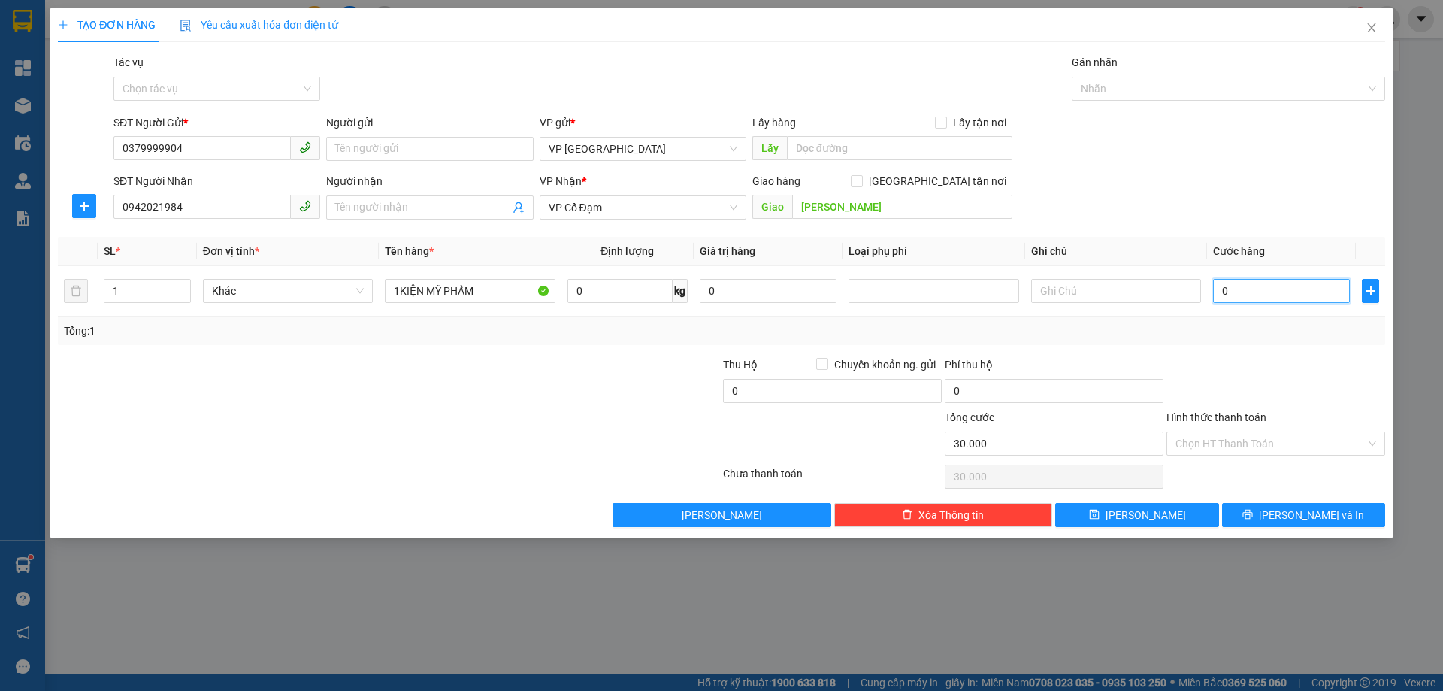
type input "0"
type input "7"
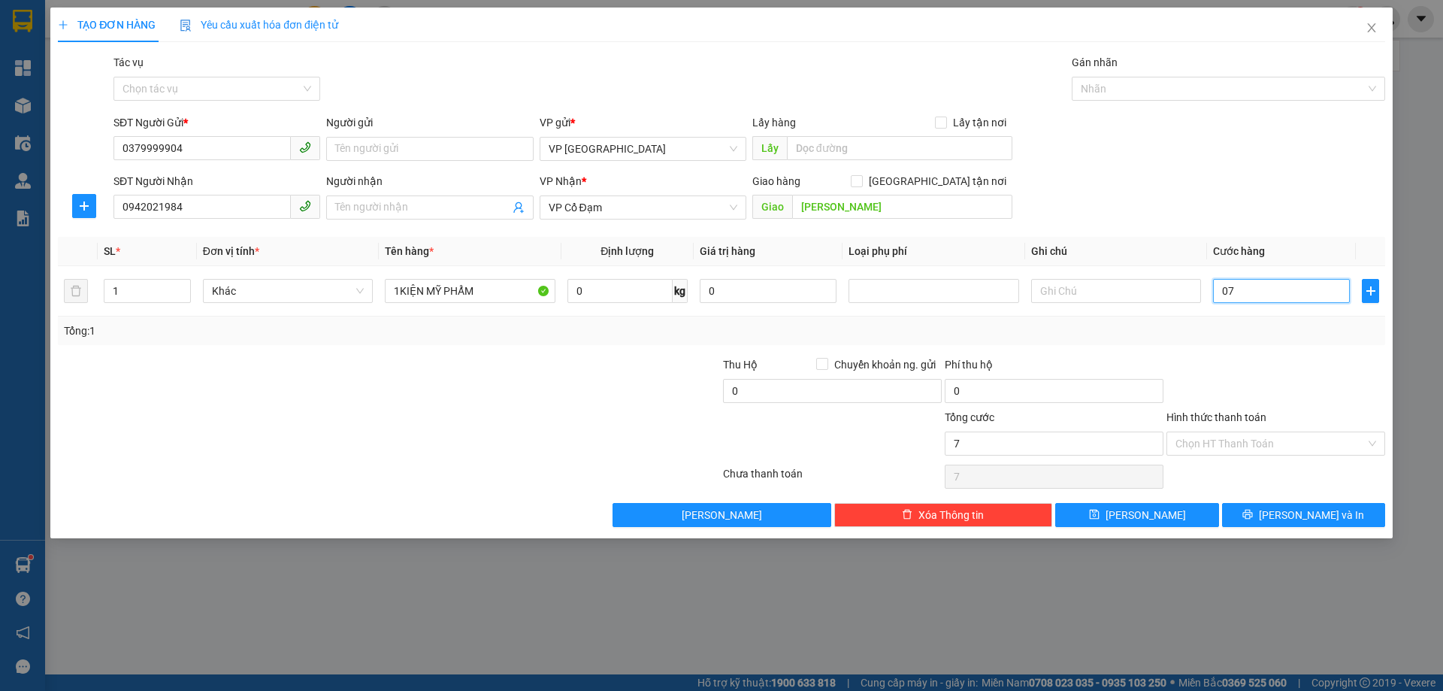
type input "070"
type input "70"
type input "070"
type input "70.000"
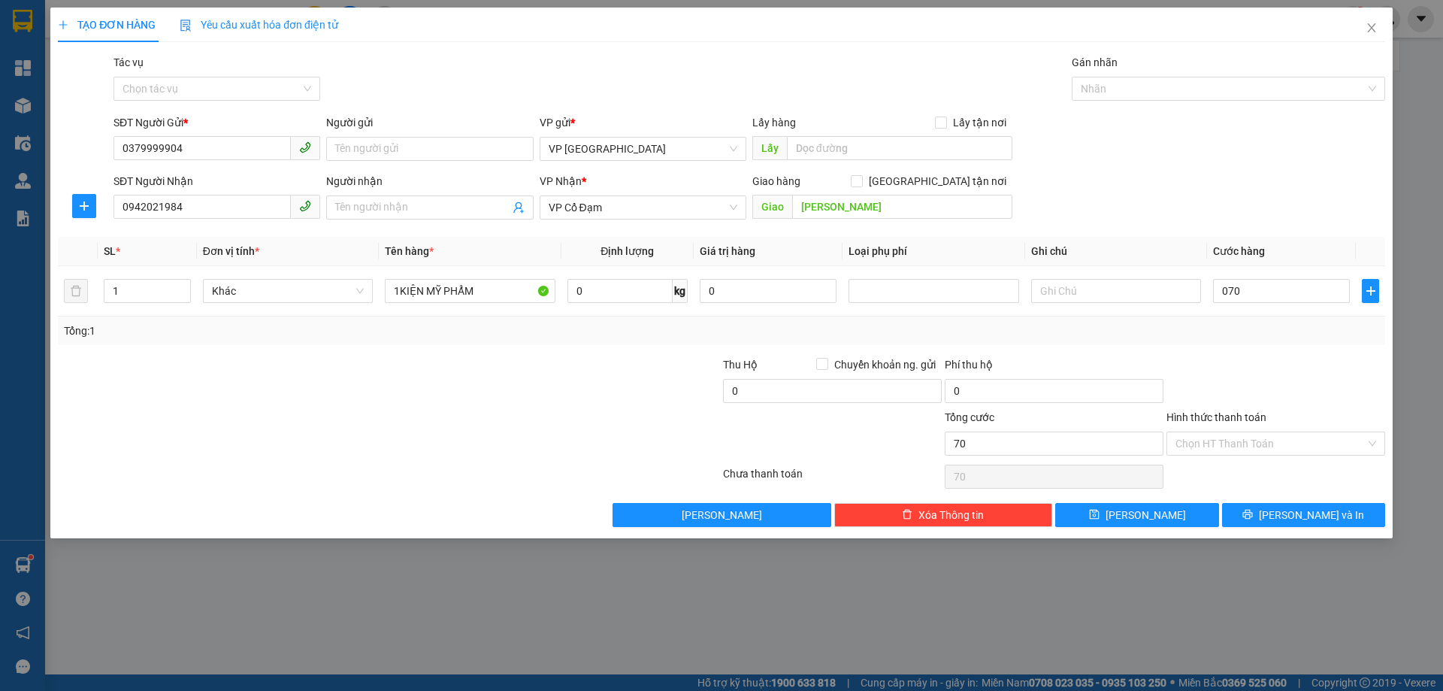
type input "70.000"
click at [1262, 223] on div "SĐT Người Nhận 0942021984 Người nhận Tên người nhận VP Nhận * VP Cổ Đạm Giao hà…" at bounding box center [749, 199] width 1278 height 53
click at [1266, 338] on div "Tổng: 1" at bounding box center [721, 330] width 1315 height 17
click at [1288, 512] on button "[PERSON_NAME] và In" at bounding box center [1303, 515] width 163 height 24
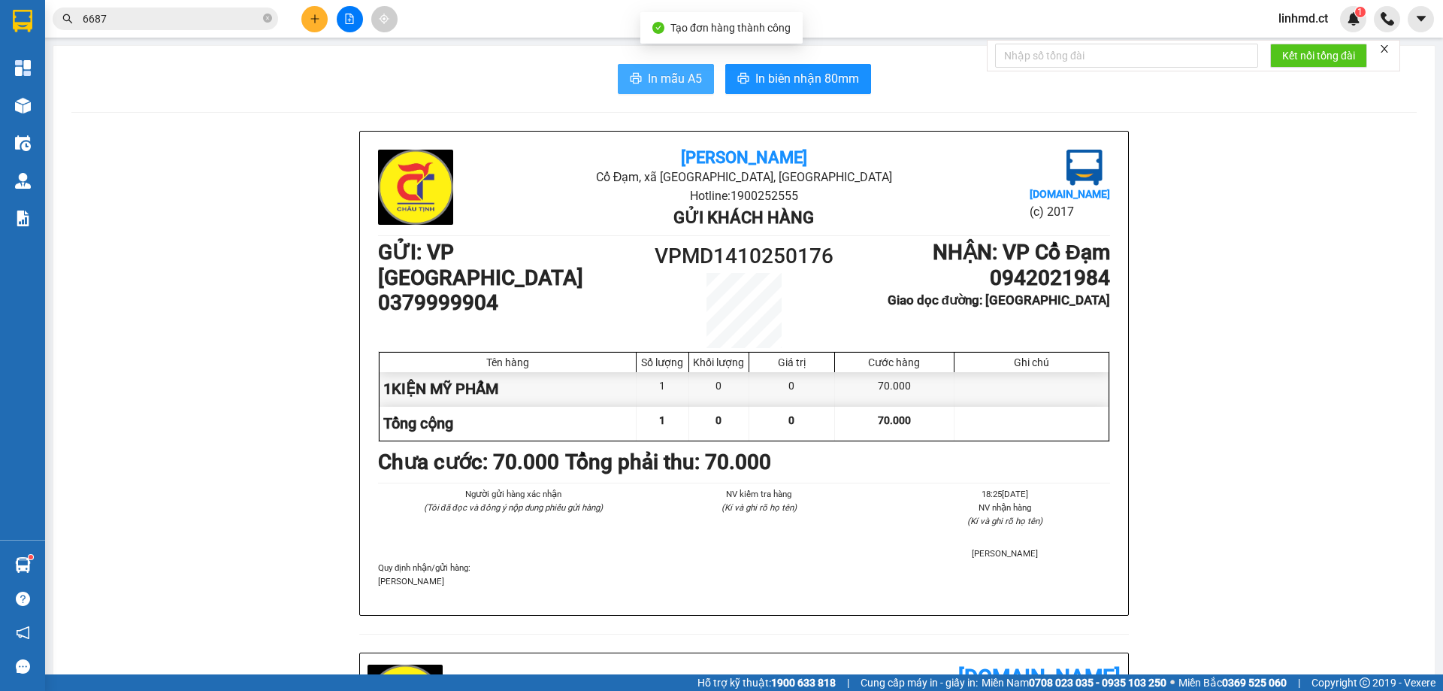
click at [679, 69] on span "In mẫu A5" at bounding box center [675, 78] width 54 height 19
drag, startPoint x: 687, startPoint y: 65, endPoint x: 701, endPoint y: 168, distance: 104.6
click at [687, 66] on button "In mẫu A5" at bounding box center [666, 79] width 96 height 30
